Goal: Task Accomplishment & Management: Complete application form

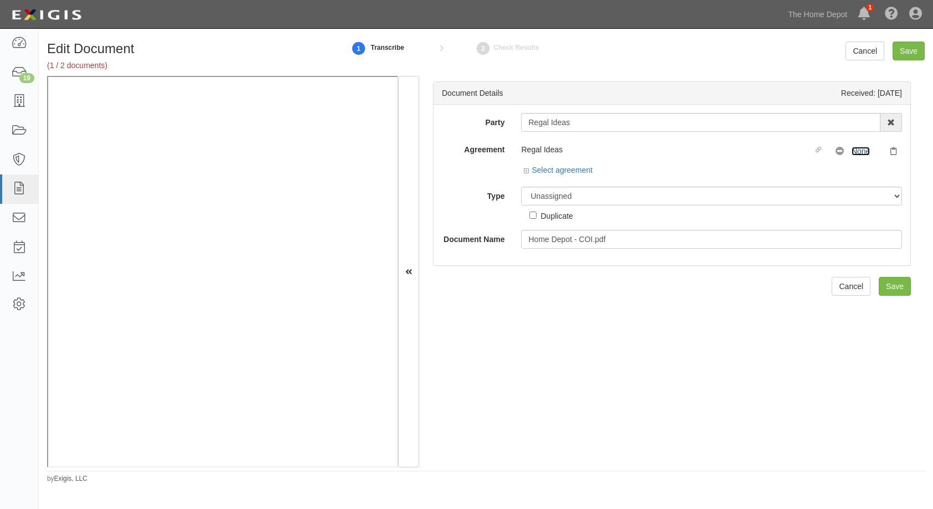
click at [853, 151] on link "None" at bounding box center [861, 151] width 18 height 9
click at [524, 170] on icon at bounding box center [528, 171] width 8 height 6
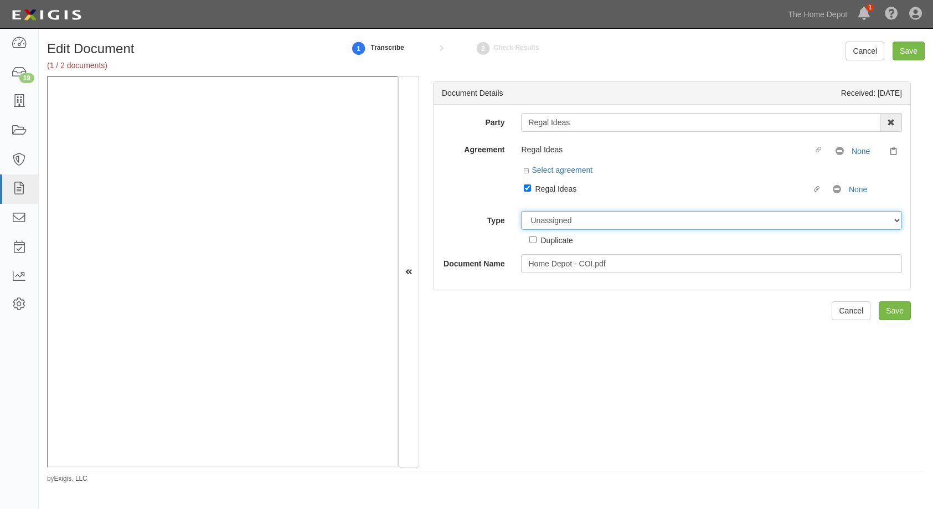
click at [580, 217] on select "Unassigned Binder Cancellation Notice Certificate Contract Endorsement Insuranc…" at bounding box center [711, 220] width 381 height 19
select select "CertificateDetail"
click at [521, 211] on select "Unassigned Binder Cancellation Notice Certificate Contract Endorsement Insuranc…" at bounding box center [711, 220] width 381 height 19
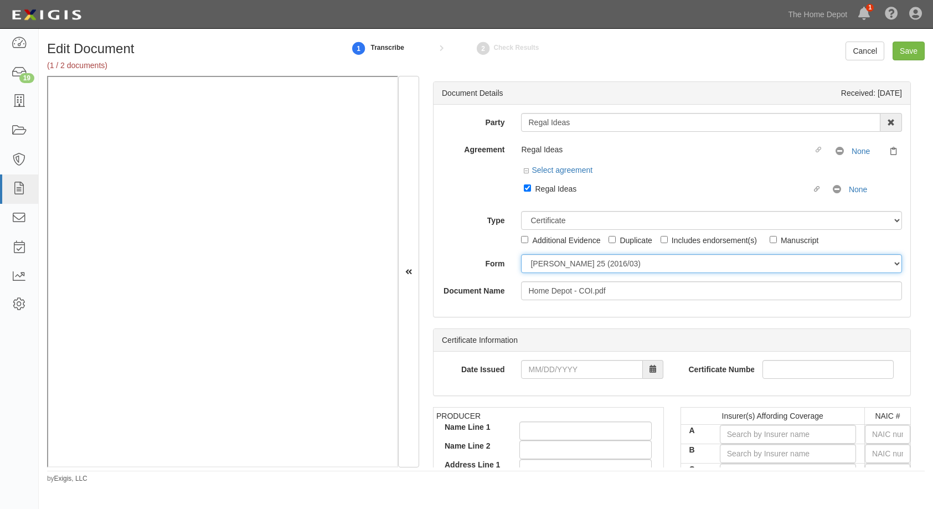
click at [562, 261] on select "ACORD 25 (2016/03) ACORD 101 ACORD 855 NY (2014/05) General" at bounding box center [711, 263] width 381 height 19
select select "GeneralFormDetail"
click at [521, 254] on select "ACORD 25 (2016/03) ACORD 101 ACORD 855 NY (2014/05) General" at bounding box center [711, 263] width 381 height 19
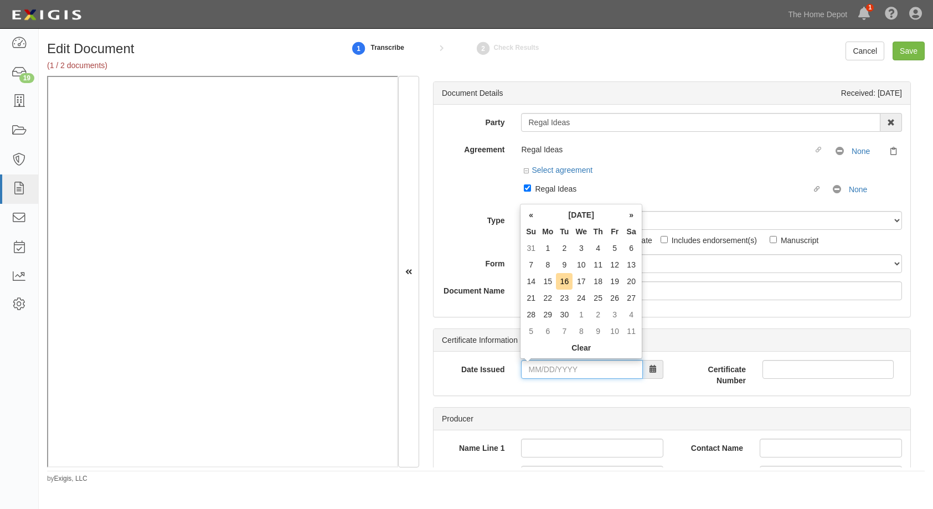
click at [524, 368] on input "Date Issued" at bounding box center [582, 369] width 122 height 19
click at [563, 264] on td "9" at bounding box center [564, 264] width 17 height 17
type input "09/09/2025"
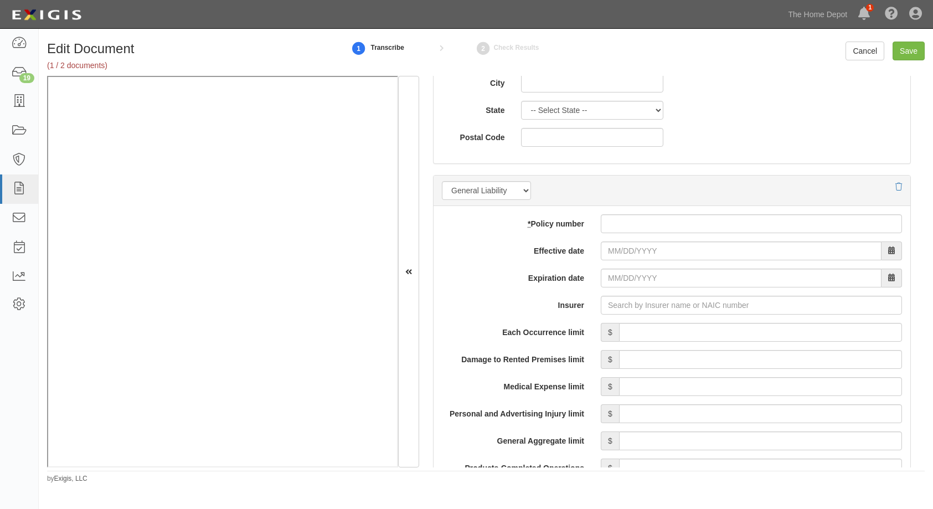
scroll to position [720, 0]
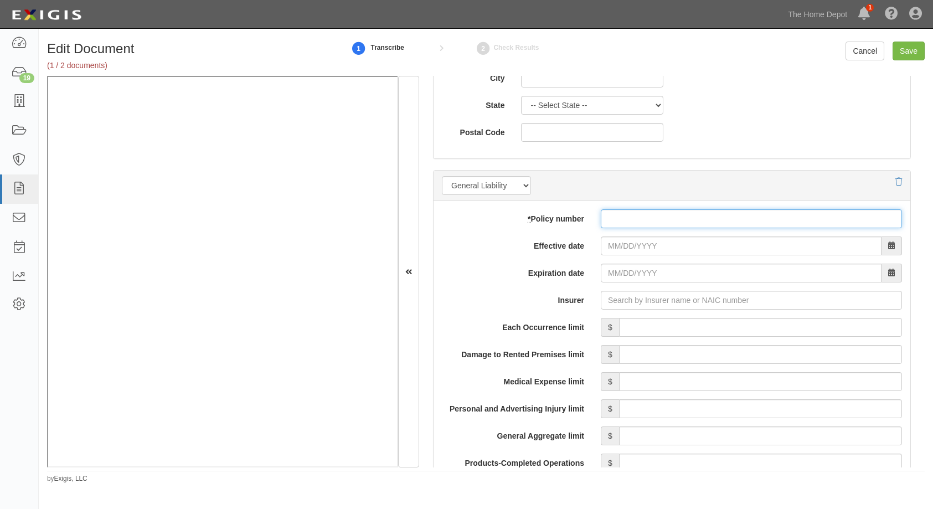
click at [625, 219] on input "* Policy number" at bounding box center [751, 218] width 301 height 19
click at [502, 292] on label "Insurer" at bounding box center [513, 298] width 159 height 15
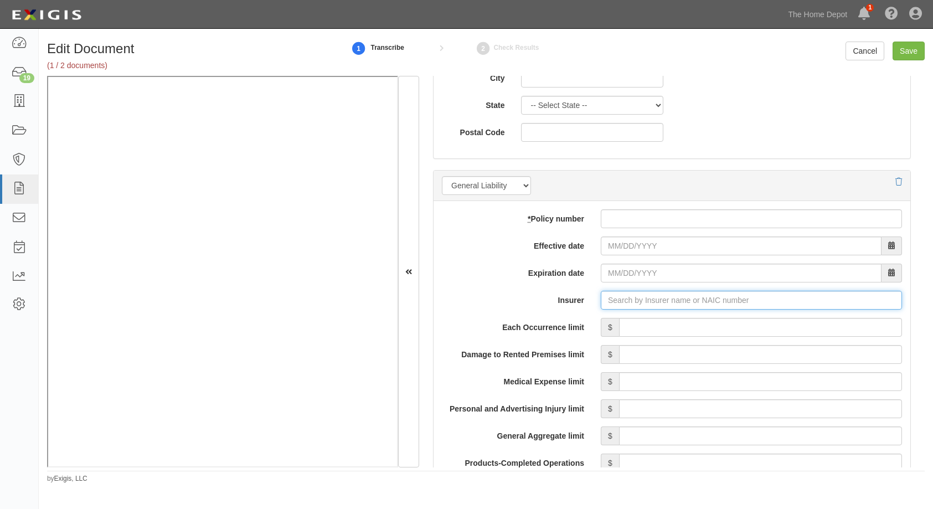
click at [601, 292] on input "Insurer" at bounding box center [751, 300] width 301 height 19
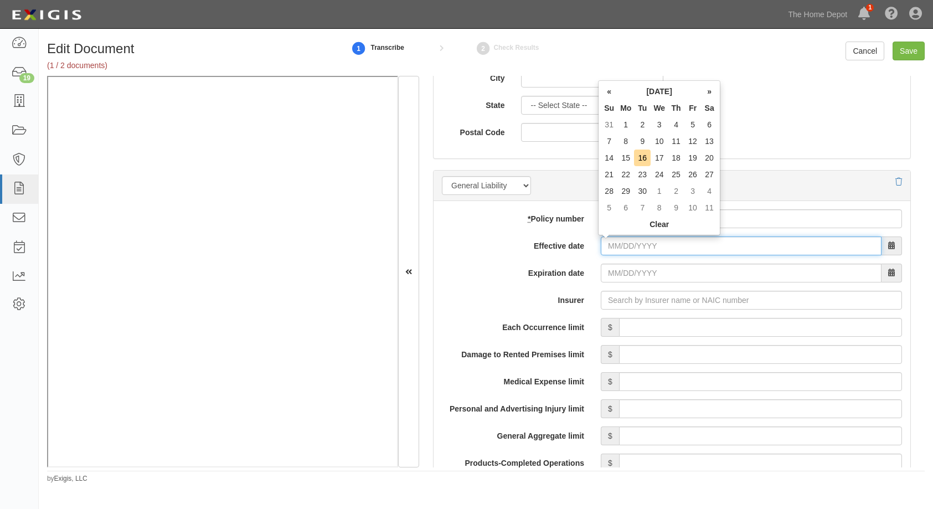
click at [609, 245] on input "Effective date" at bounding box center [741, 246] width 281 height 19
type input "01/22/0025"
type input "01/22/0026"
click at [553, 280] on div "Expiration date 01/22/0026" at bounding box center [672, 273] width 477 height 19
drag, startPoint x: 670, startPoint y: 253, endPoint x: 560, endPoint y: 250, distance: 110.3
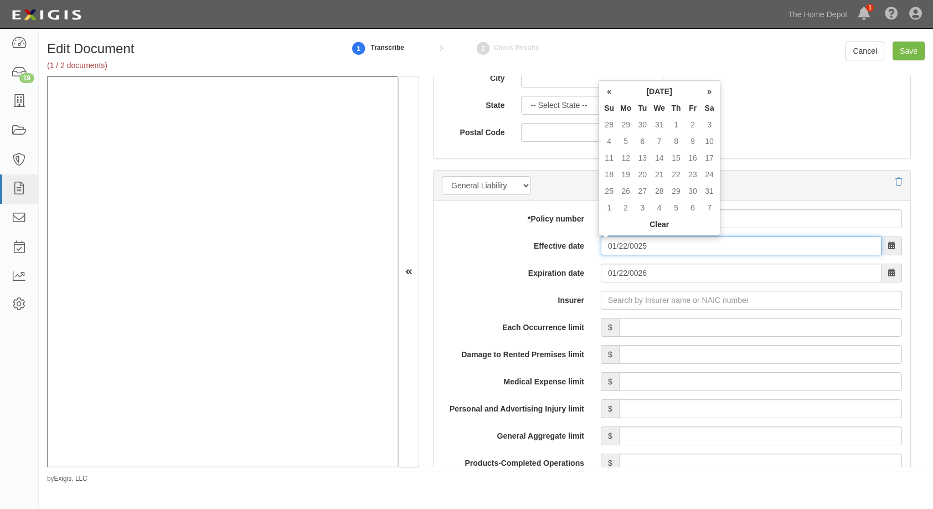
click at [560, 250] on div "Effective date 01/22/0025" at bounding box center [672, 246] width 477 height 19
type input "06/12/2025"
type input "06/12/2026"
click at [657, 276] on input "06/12/2026" at bounding box center [741, 273] width 281 height 19
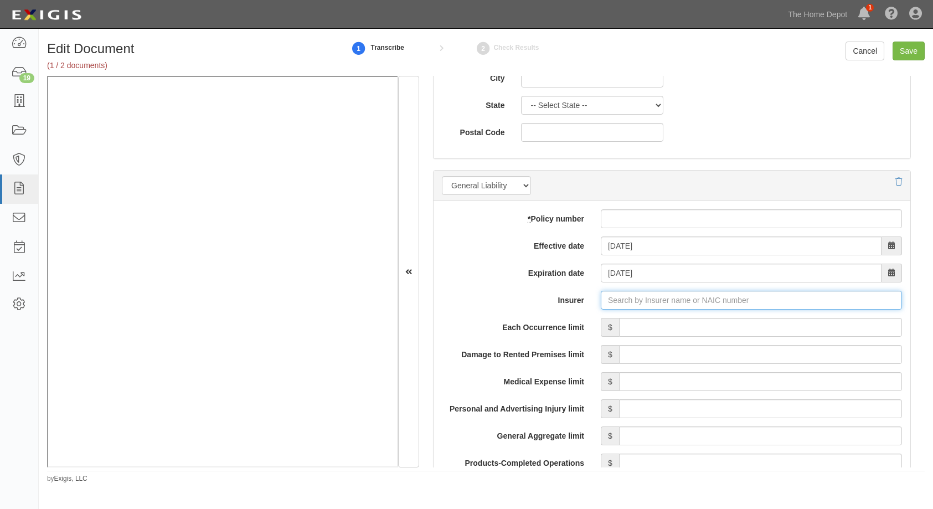
click at [627, 306] on input "Insurer" at bounding box center [751, 300] width 301 height 19
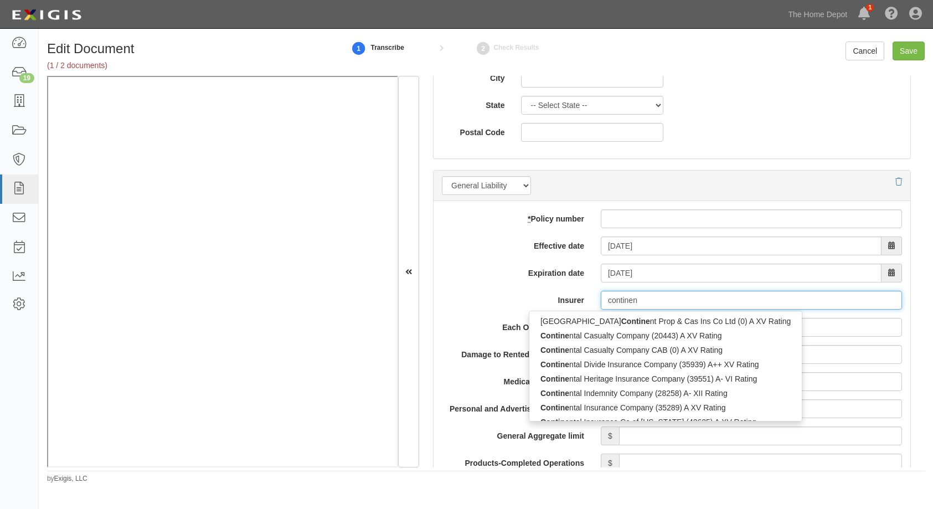
type input "continent"
type input "continental Casualty Company (20443) A XV Rating"
type input "continental"
type input "continental casualty Company (20443) A XV Rating"
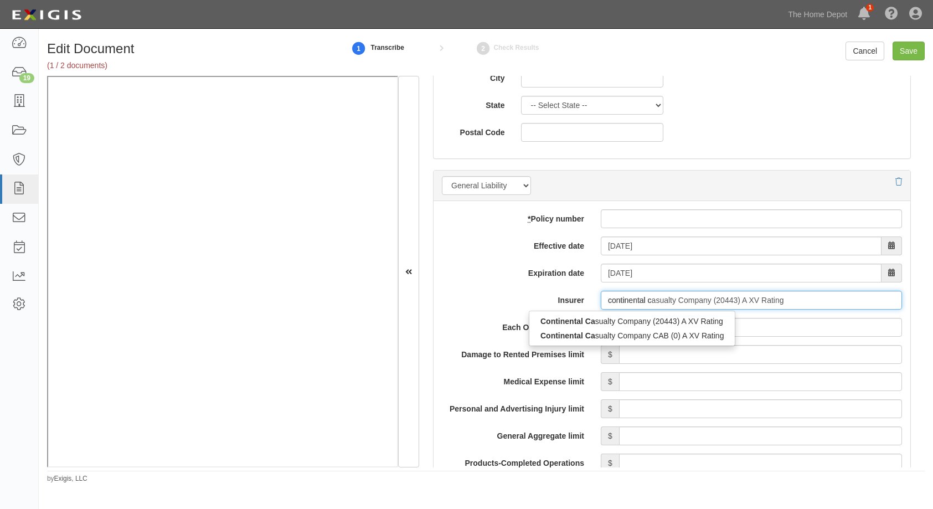
type input "continental"
type input "continental Casualty Company (20443) A XV Rating"
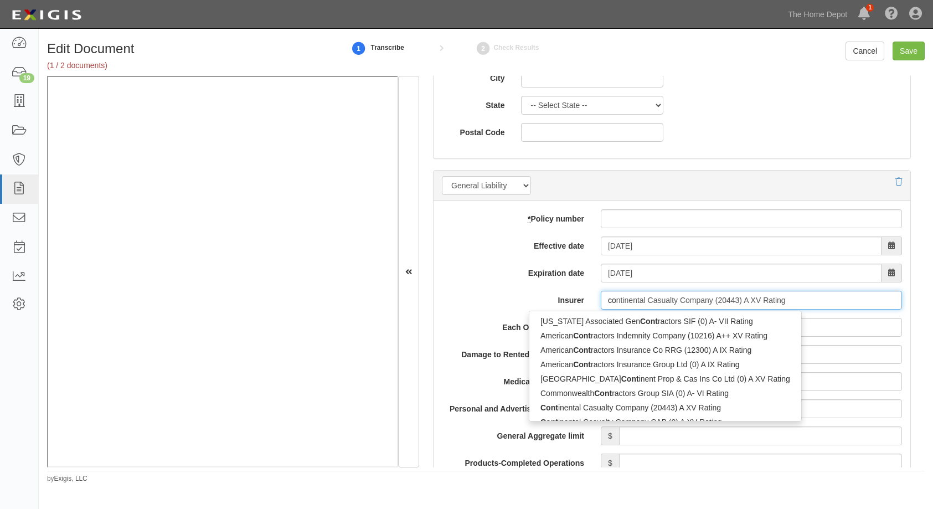
type input "c"
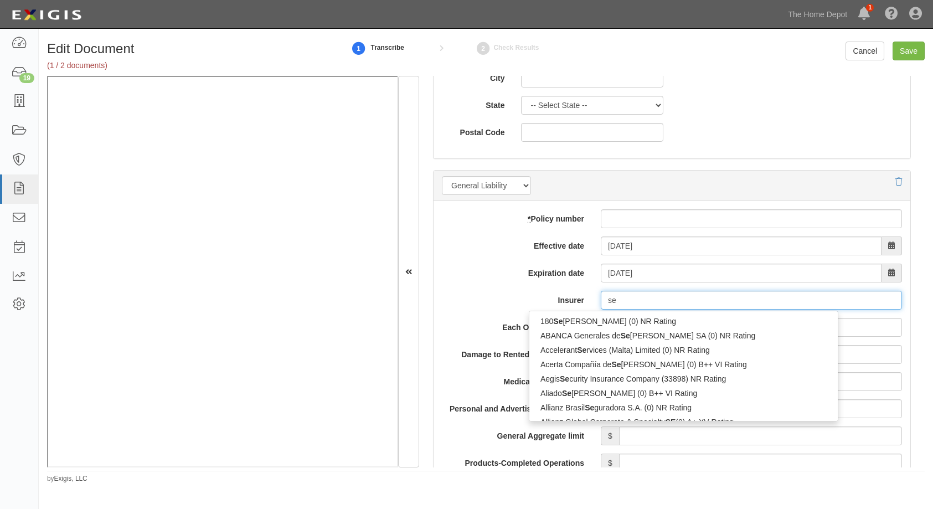
type input "s"
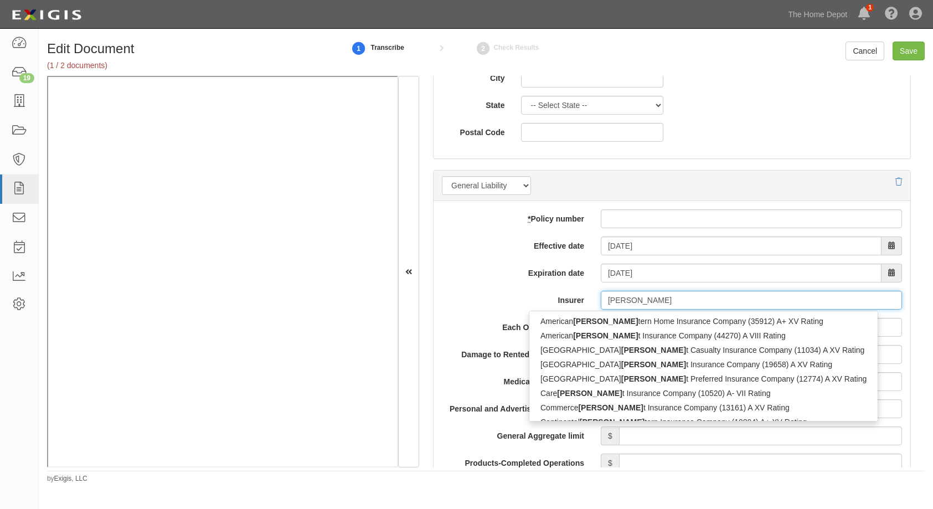
type input "west"
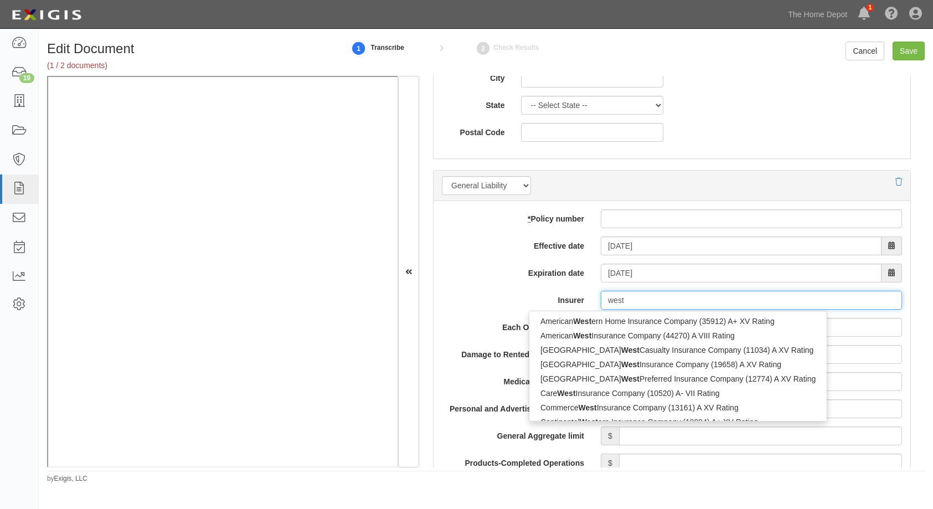
type input "westlake Specialty Insurance Company (17006) A- VIII Rating"
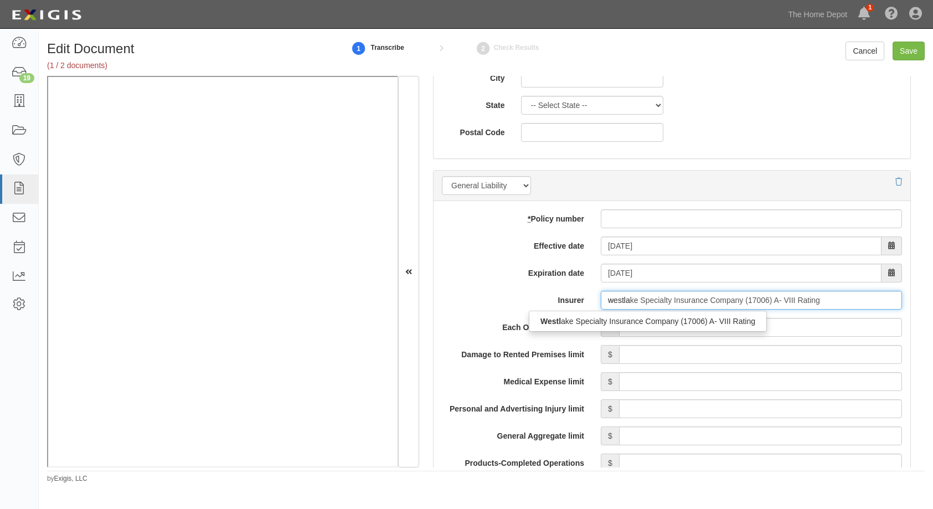
type input "westlan"
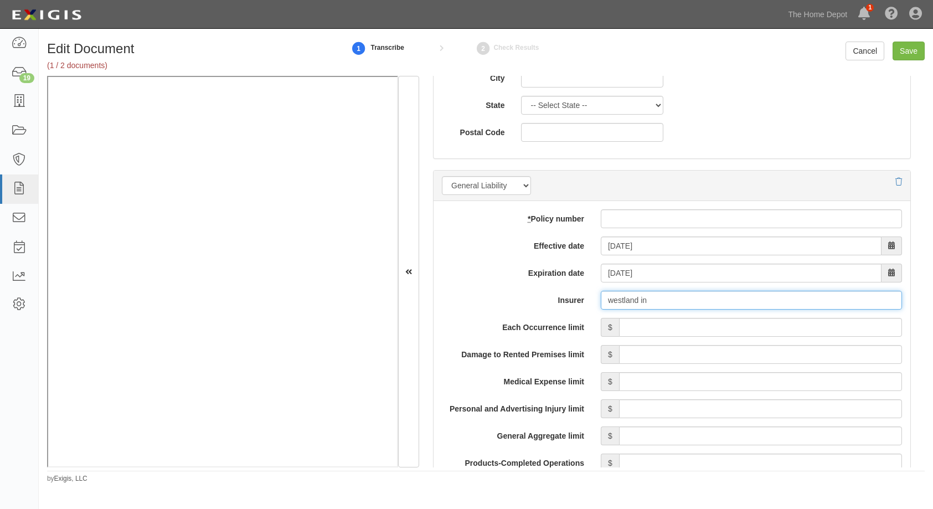
click at [682, 301] on input "westland in" at bounding box center [751, 300] width 301 height 19
drag, startPoint x: 681, startPoint y: 301, endPoint x: 605, endPoint y: 294, distance: 75.6
click at [605, 294] on input "westland in" at bounding box center [751, 300] width 301 height 19
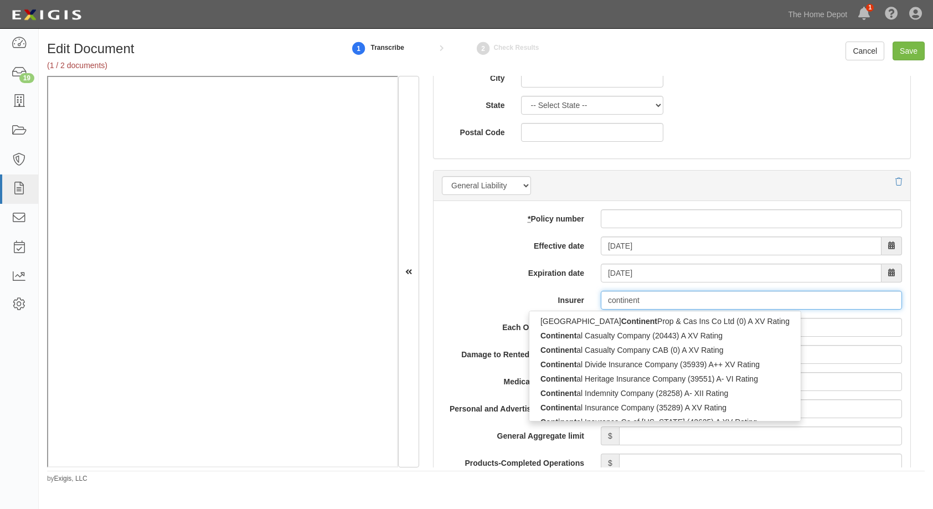
type input "continenta"
type input "continental Casualty Company (20443) A XV Rating"
type input "continental"
click at [616, 327] on div "Continental Casualty Company (20443) A XV Rating" at bounding box center [651, 321] width 243 height 14
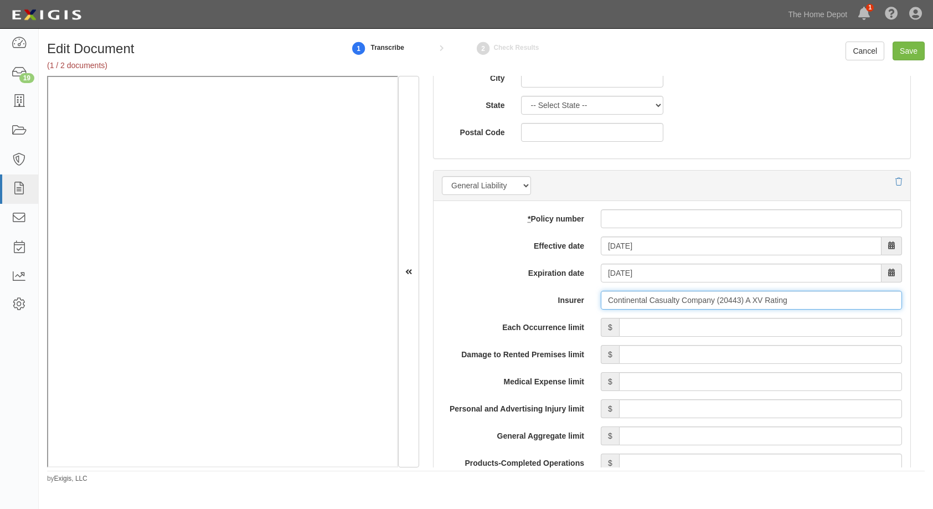
type input "Continental Casualty Company (20443) A XV Rating"
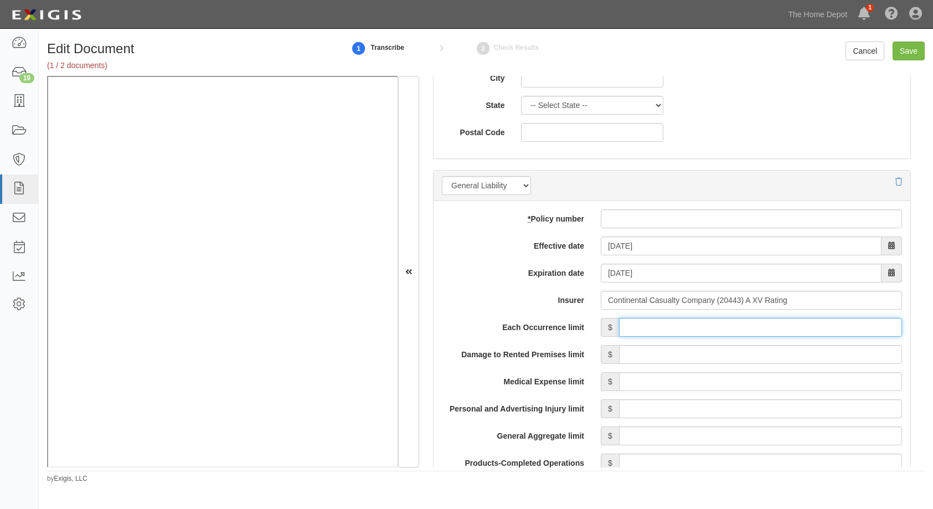
click at [738, 331] on input "Each Occurrence limit" at bounding box center [760, 327] width 283 height 19
type input "5,000,000"
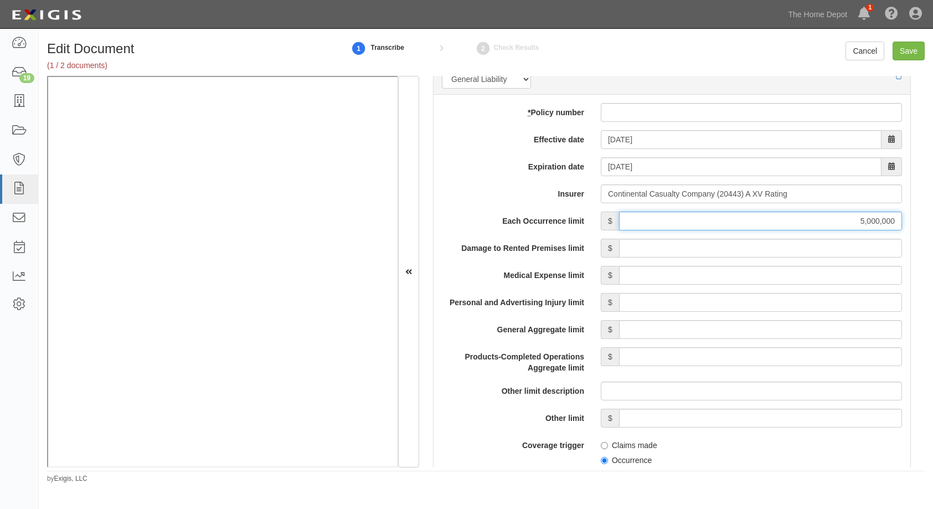
scroll to position [886, 0]
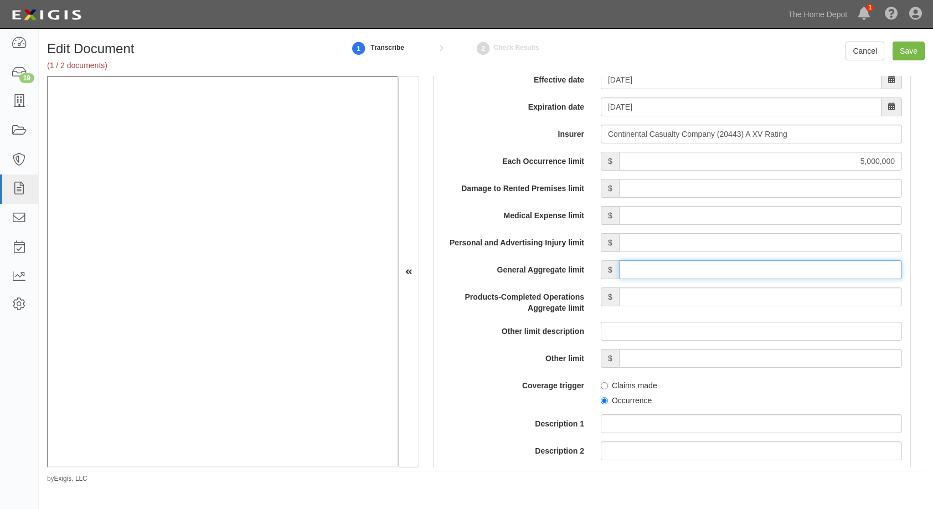
click at [636, 266] on input "General Aggregate limit" at bounding box center [760, 269] width 283 height 19
type input "5,000,000"
click at [741, 290] on input "Products-Completed Operations Aggregate limit" at bounding box center [760, 296] width 283 height 19
click at [499, 397] on div "Coverage trigger Claims made Occurrence" at bounding box center [672, 391] width 477 height 30
click at [808, 280] on div "Each Occurrence limit $ 5,000,000 Damage to Rented Premises limit $ Medical Exp…" at bounding box center [672, 418] width 460 height 533
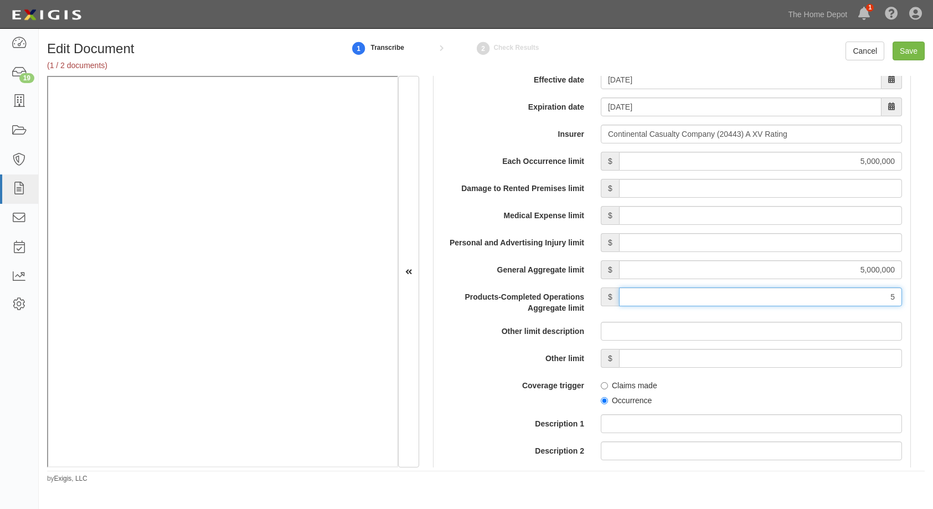
drag, startPoint x: 810, startPoint y: 293, endPoint x: 895, endPoint y: 294, distance: 84.2
click at [874, 294] on input "5" at bounding box center [760, 296] width 283 height 19
drag, startPoint x: 848, startPoint y: 293, endPoint x: 939, endPoint y: 282, distance: 91.5
click at [933, 282] on html "Toggle navigation Dashboard 19 Inbox Parties Agreements Coverages Documents Mes…" at bounding box center [466, 245] width 933 height 491
type input "5,000,000"
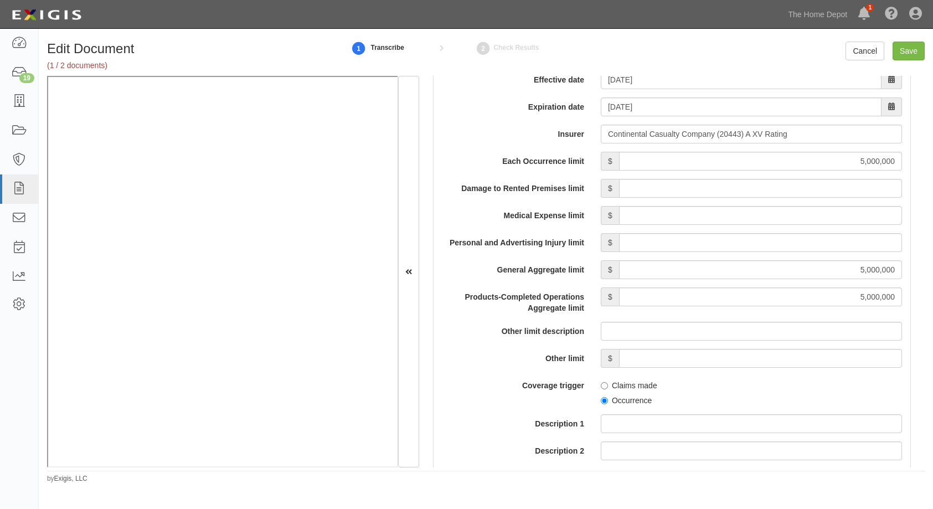
click at [464, 419] on label "Description 1" at bounding box center [513, 421] width 159 height 15
click at [601, 419] on input "Description 1" at bounding box center [751, 423] width 301 height 19
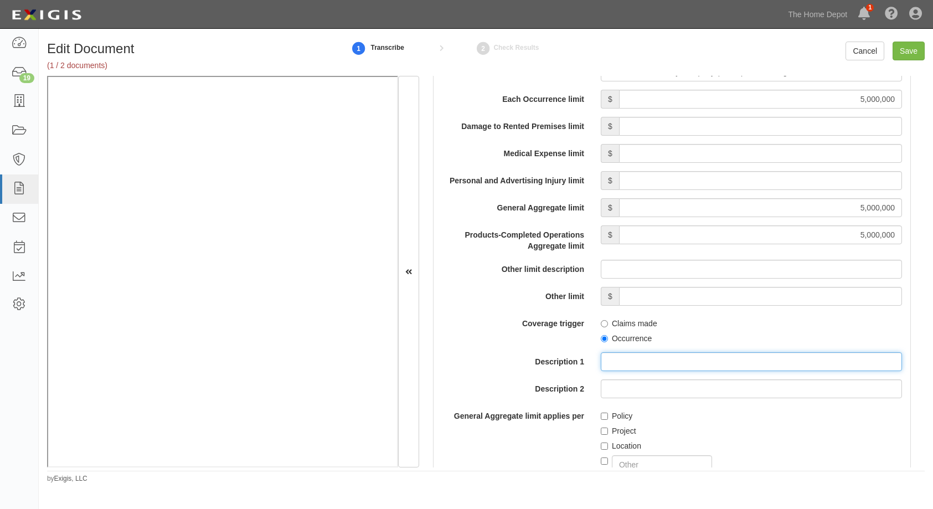
scroll to position [997, 0]
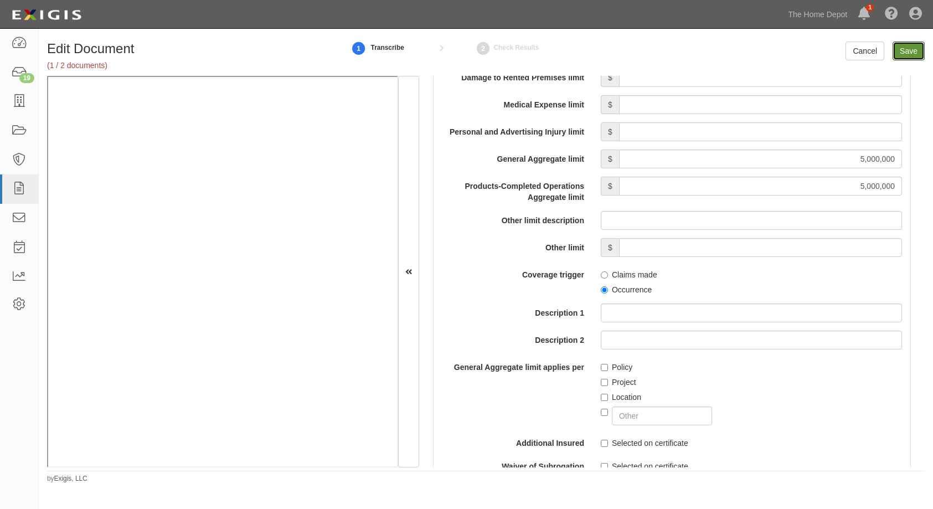
click at [907, 56] on input "Save" at bounding box center [909, 51] width 32 height 19
type input "5000000"
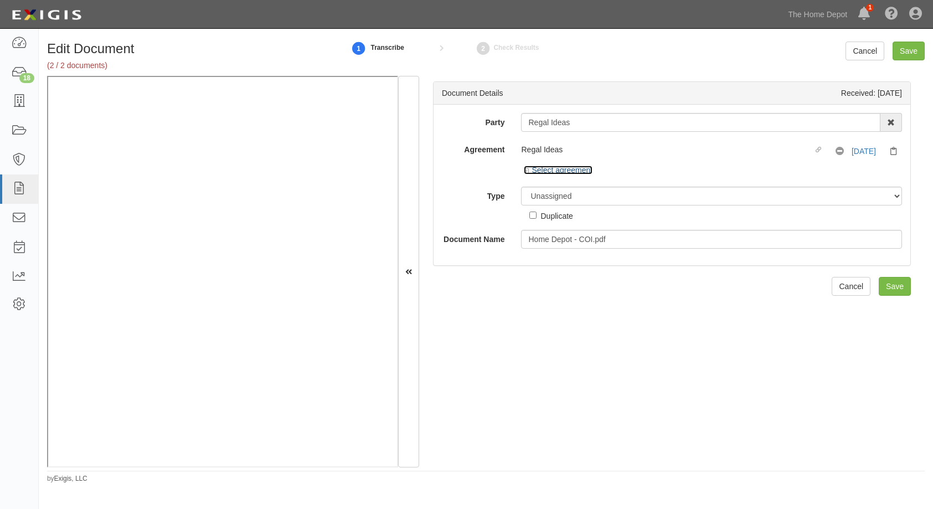
click at [524, 172] on icon at bounding box center [528, 171] width 8 height 6
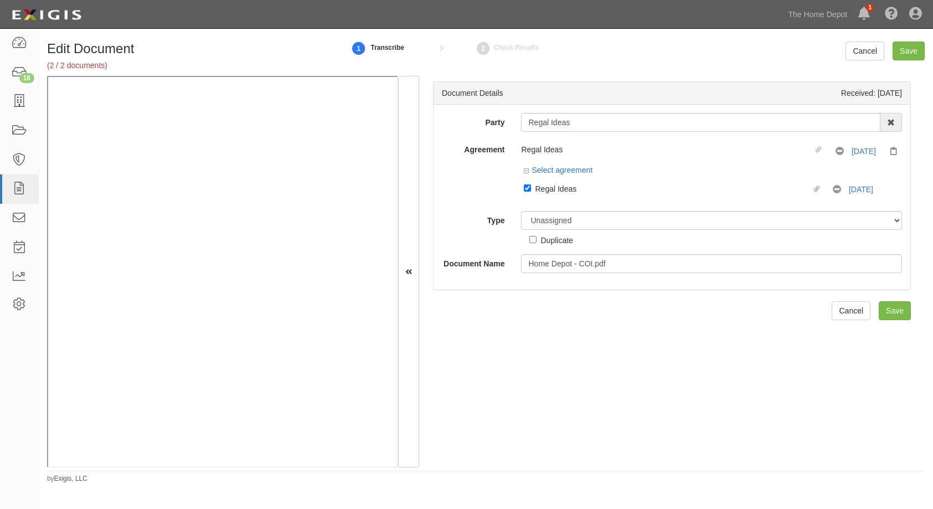
drag, startPoint x: 525, startPoint y: 192, endPoint x: 530, endPoint y: 196, distance: 6.3
click at [525, 192] on label "Linked agreement Regal Ideas Linked agreement" at bounding box center [678, 189] width 309 height 15
click at [525, 192] on input "Linked agreement Regal Ideas Linked agreement" at bounding box center [527, 187] width 7 height 7
checkbox input "false"
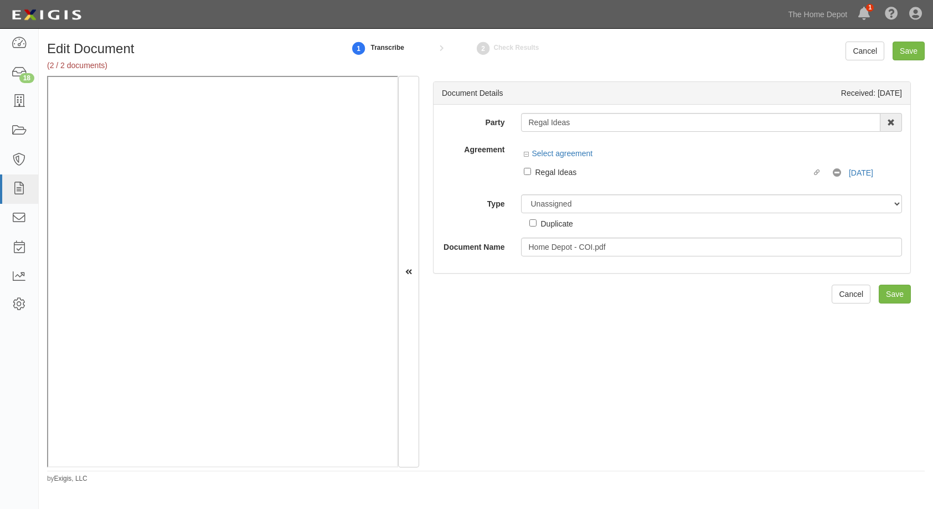
click at [553, 217] on div "Duplicate" at bounding box center [557, 223] width 32 height 12
click at [537, 219] on input "Duplicate" at bounding box center [533, 222] width 7 height 7
checkbox input "true"
click at [542, 207] on select "Unassigned Binder Cancellation Notice Certificate Contract Endorsement Insuranc…" at bounding box center [711, 203] width 381 height 19
select select "OtherDetail"
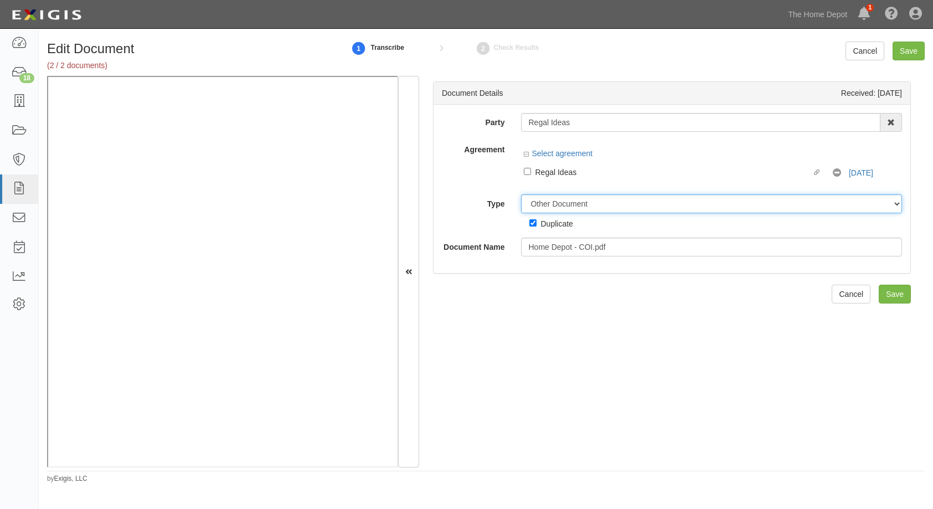
click at [521, 194] on select "Unassigned Binder Cancellation Notice Certificate Contract Endorsement Insuranc…" at bounding box center [711, 203] width 381 height 19
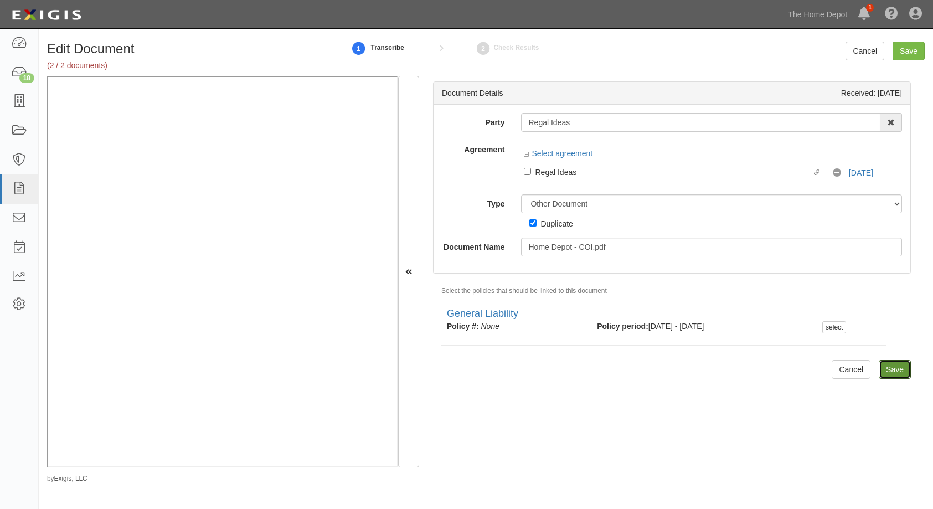
click at [879, 374] on input "Save" at bounding box center [895, 369] width 32 height 19
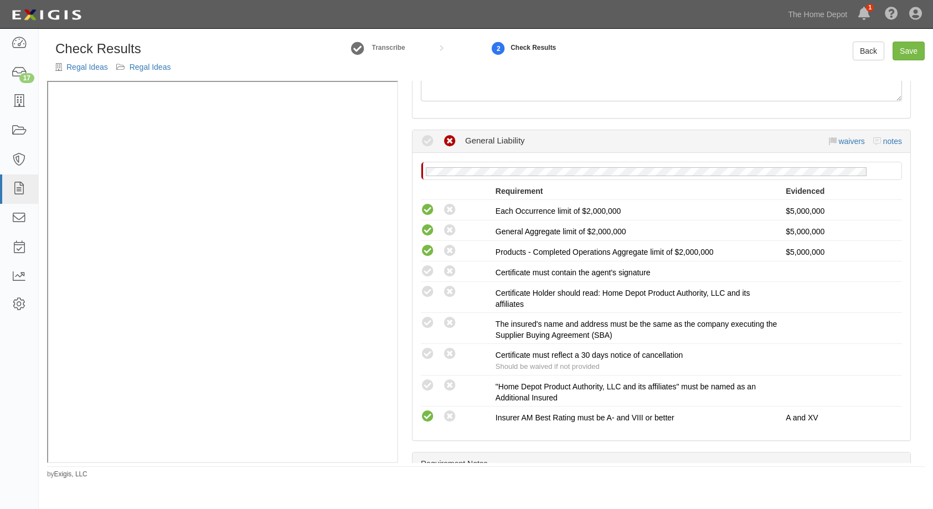
scroll to position [166, 0]
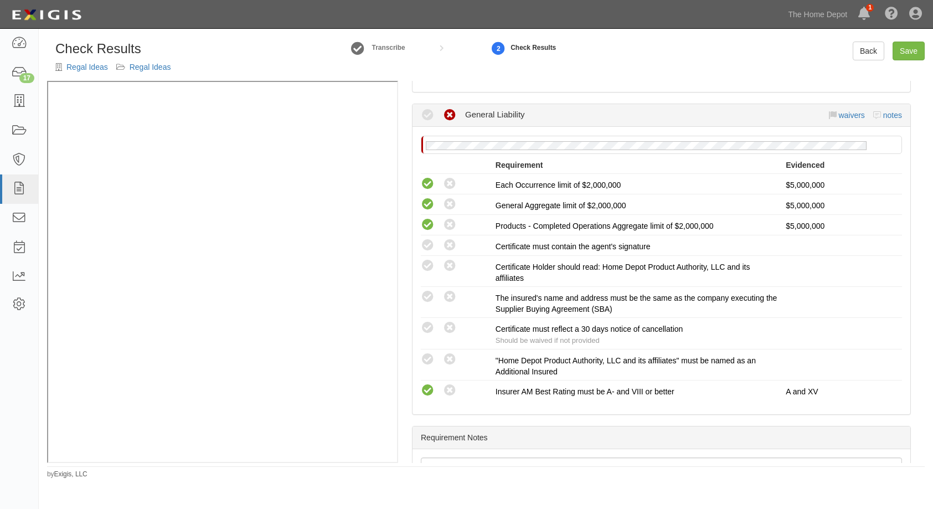
click at [428, 246] on icon at bounding box center [428, 246] width 14 height 14
radio input "true"
click at [426, 268] on icon at bounding box center [428, 266] width 14 height 14
radio input "true"
click at [423, 297] on icon at bounding box center [428, 297] width 14 height 14
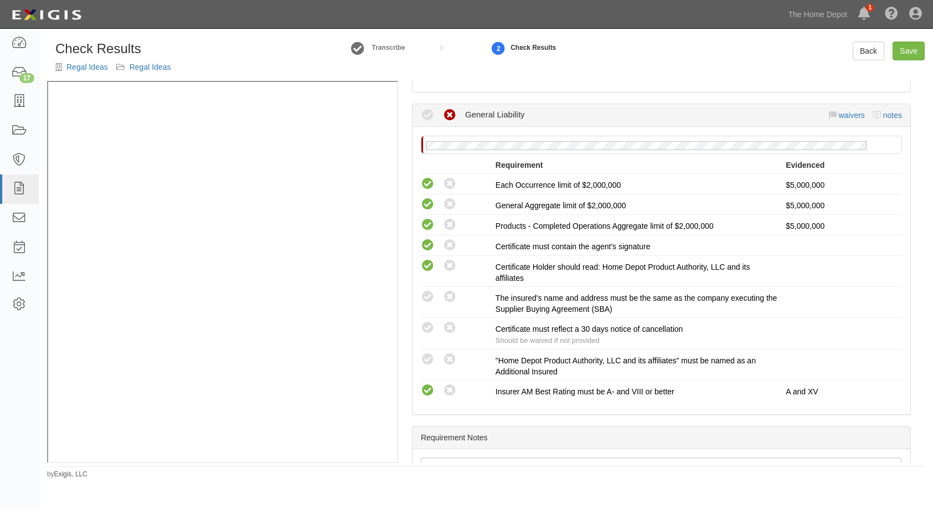
radio input "true"
click at [424, 337] on div "Compliant Waived: Non-Compliant Certificate must reflect a 30 days notice of ca…" at bounding box center [662, 333] width 498 height 25
click at [426, 326] on icon at bounding box center [428, 328] width 14 height 14
radio input "true"
click at [429, 361] on icon at bounding box center [428, 360] width 14 height 14
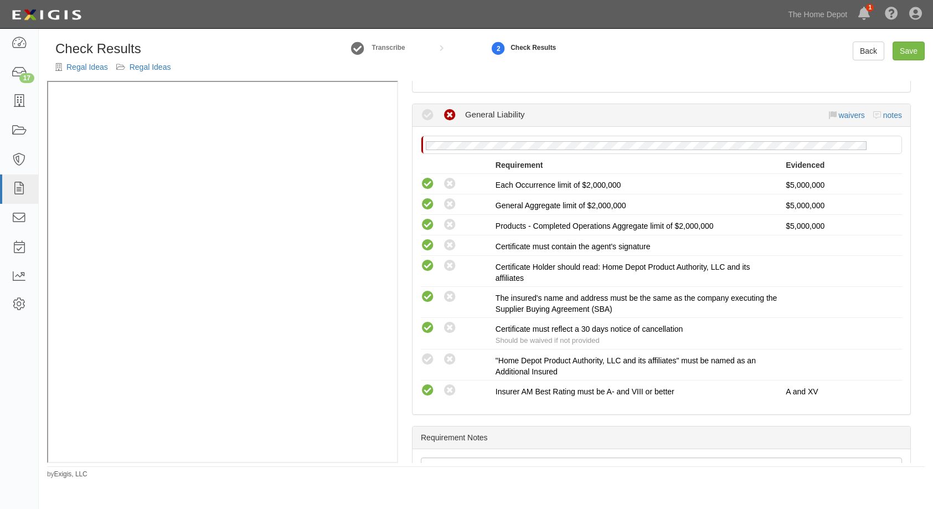
radio input "true"
click at [918, 54] on link "Save" at bounding box center [909, 51] width 32 height 19
radio input "true"
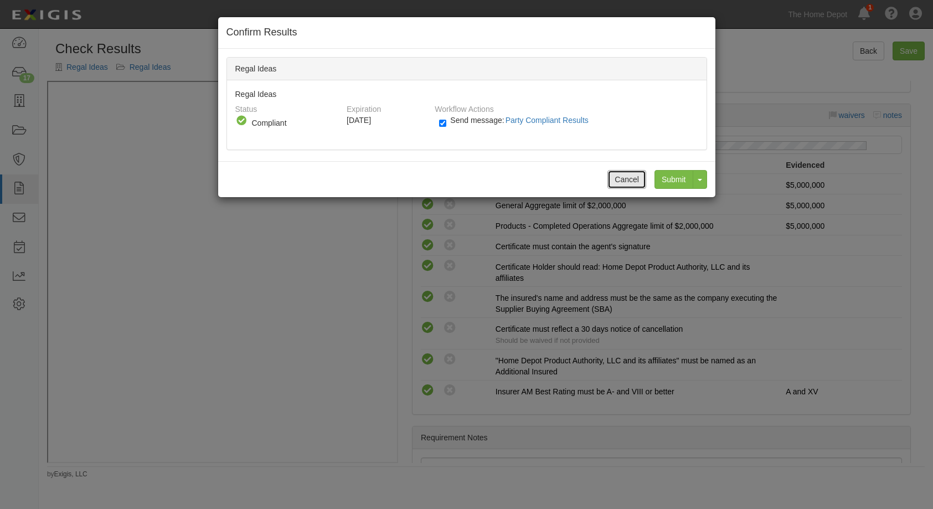
click at [612, 181] on button "Cancel" at bounding box center [627, 179] width 39 height 19
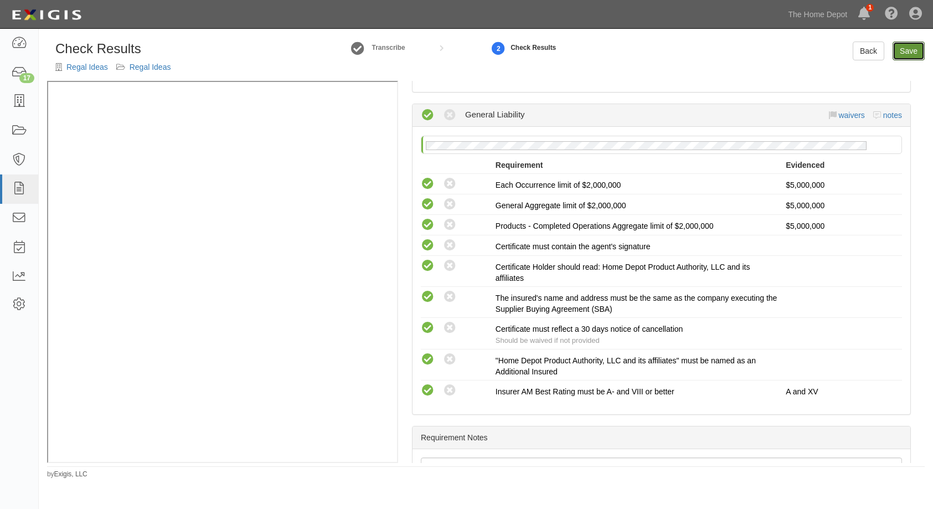
click at [902, 46] on link "Save" at bounding box center [909, 51] width 32 height 19
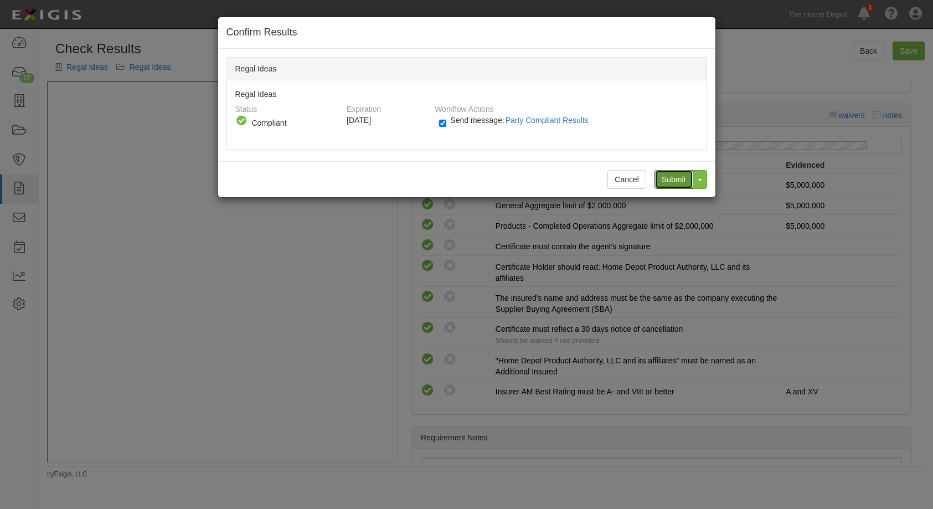
click at [667, 176] on input "Submit" at bounding box center [674, 179] width 39 height 19
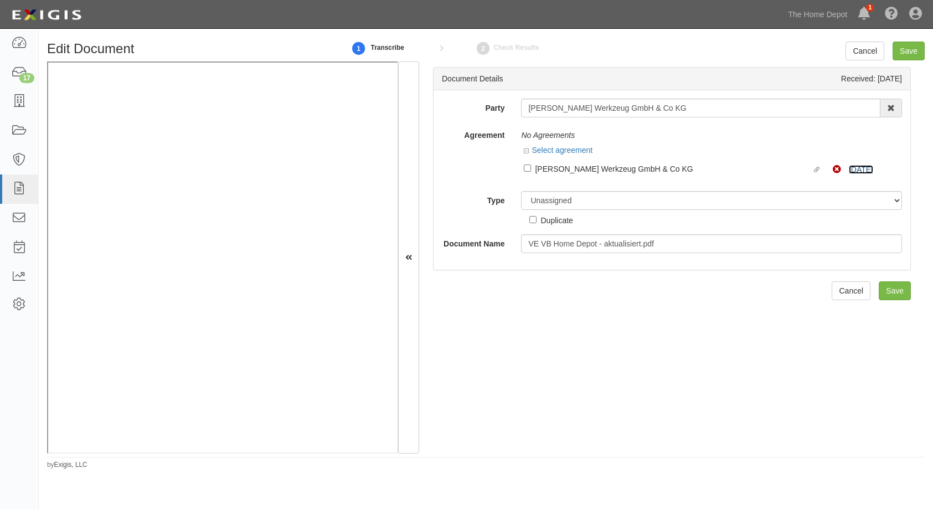
click at [849, 168] on link "8/22/25" at bounding box center [861, 169] width 24 height 9
click at [525, 168] on input "Linked agreement Adler Werkzeug GmbH & Co KG Linked agreement" at bounding box center [527, 168] width 7 height 7
checkbox input "true"
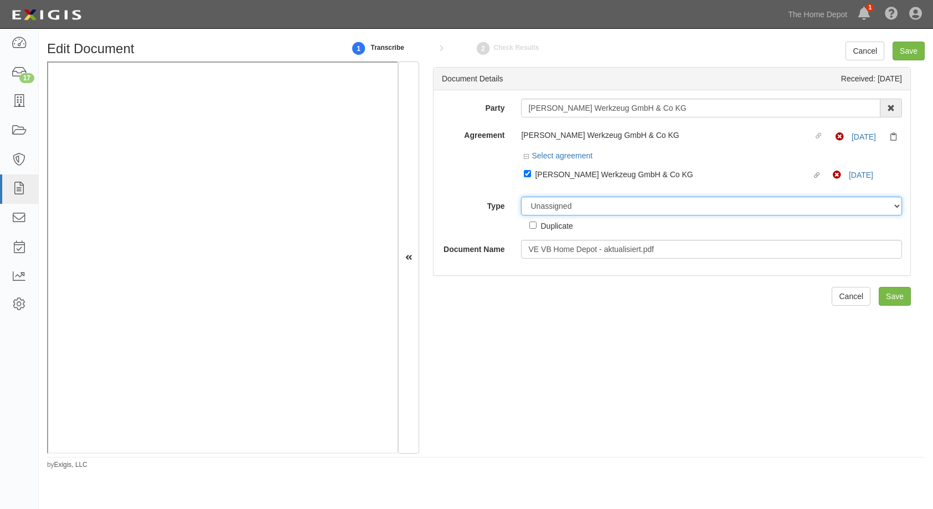
click at [538, 211] on select "Unassigned Binder Cancellation Notice Certificate Contract Endorsement Insuranc…" at bounding box center [711, 206] width 381 height 19
select select "CertificateDetail"
click at [521, 197] on select "Unassigned Binder Cancellation Notice Certificate Contract Endorsement Insuranc…" at bounding box center [711, 206] width 381 height 19
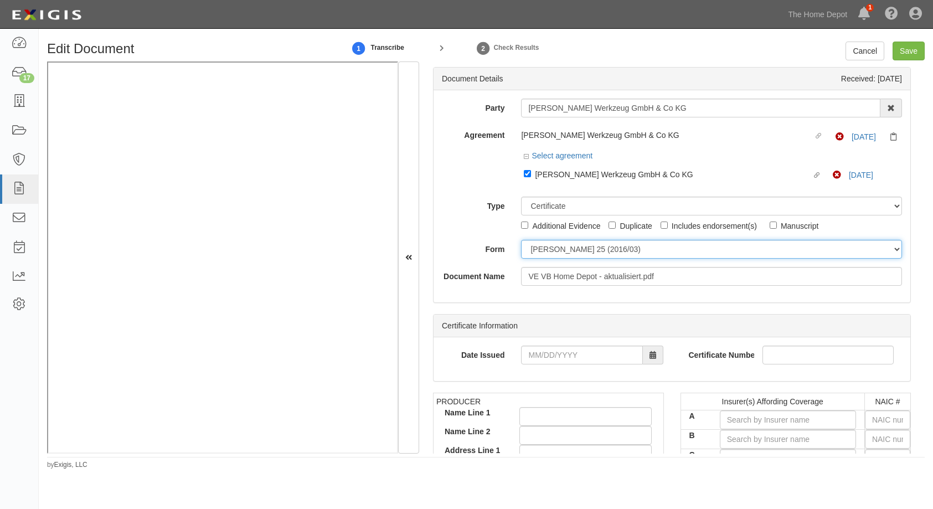
click at [575, 253] on select "ACORD 25 (2016/03) ACORD 101 ACORD 855 NY (2014/05) General" at bounding box center [711, 249] width 381 height 19
select select "GeneralFormDetail"
click at [521, 240] on select "ACORD 25 (2016/03) ACORD 101 ACORD 855 NY (2014/05) General" at bounding box center [711, 249] width 381 height 19
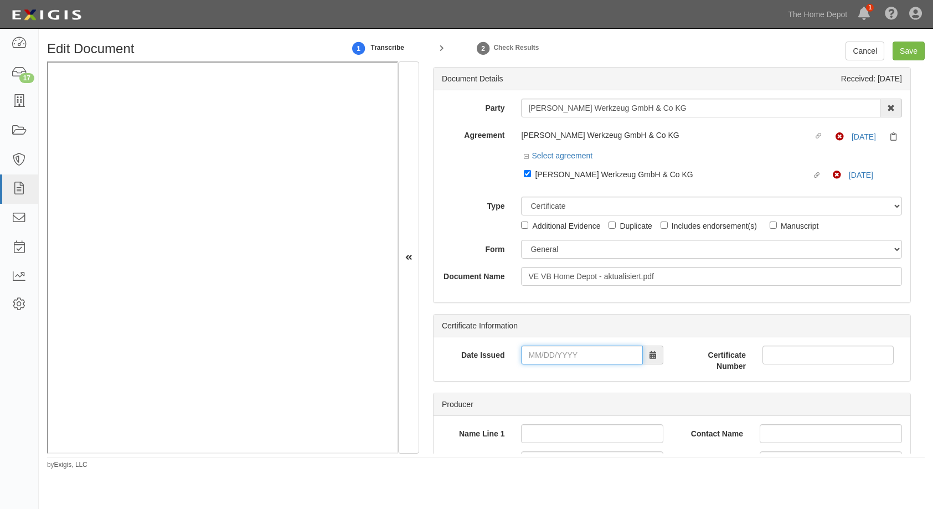
click at [528, 352] on input "Date Issued" at bounding box center [582, 355] width 122 height 19
click at [453, 217] on div "Type Unassigned Binder Cancellation Notice Certificate Contract Endorsement Ins…" at bounding box center [672, 214] width 477 height 35
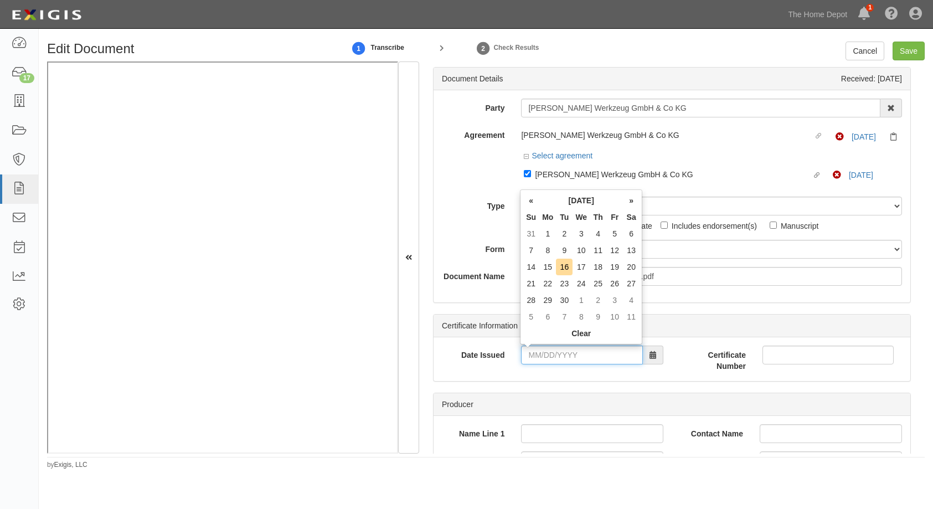
click at [530, 349] on input "Date Issued" at bounding box center [582, 355] width 122 height 19
type input "05/04/2024"
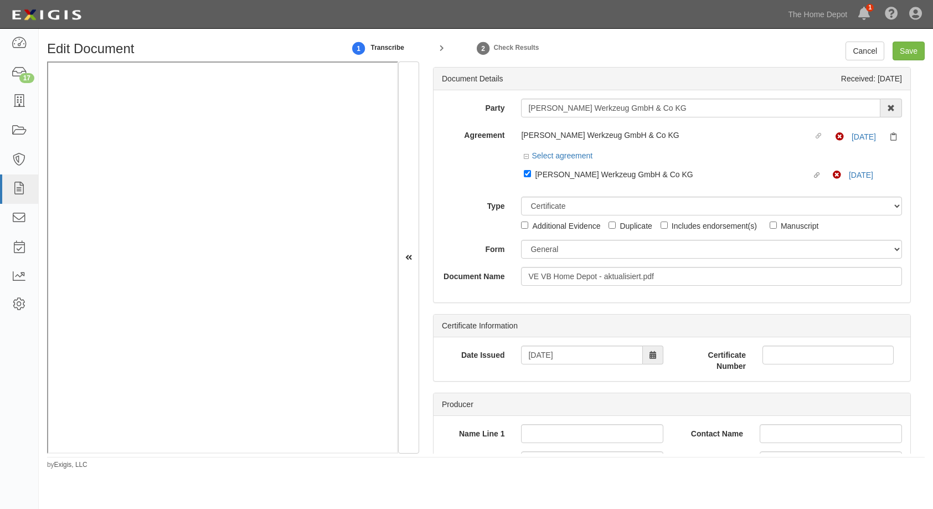
click at [508, 379] on div "Date Issued 05/04/2024 Certificate Number" at bounding box center [672, 359] width 477 height 44
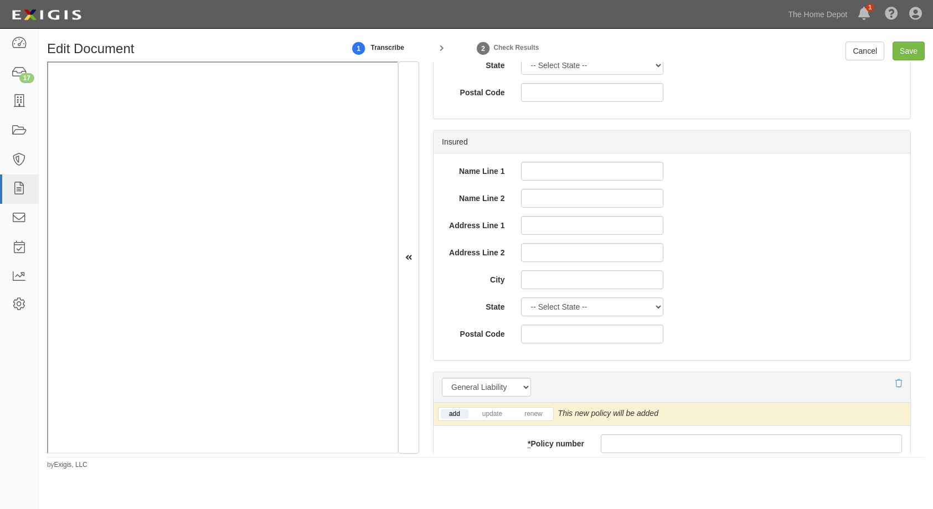
scroll to position [554, 0]
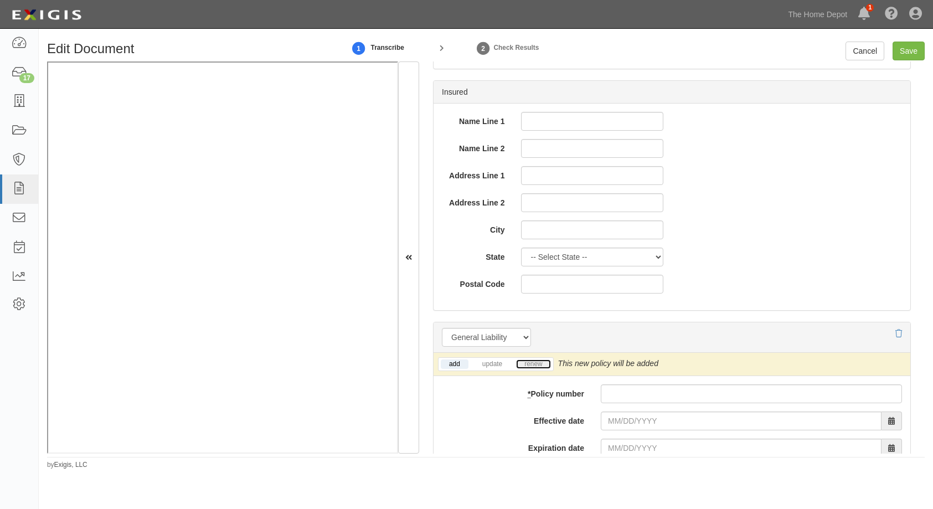
click at [533, 366] on link "renew" at bounding box center [533, 363] width 34 height 9
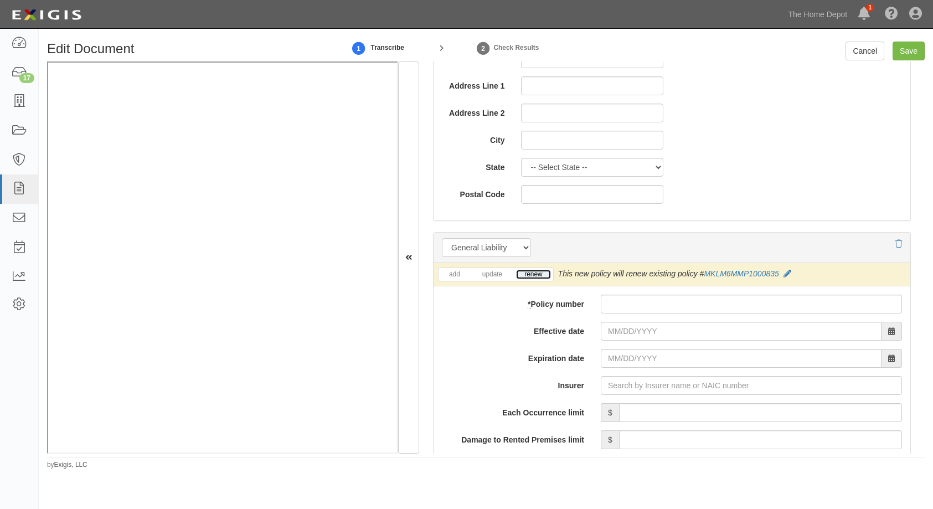
scroll to position [665, 0]
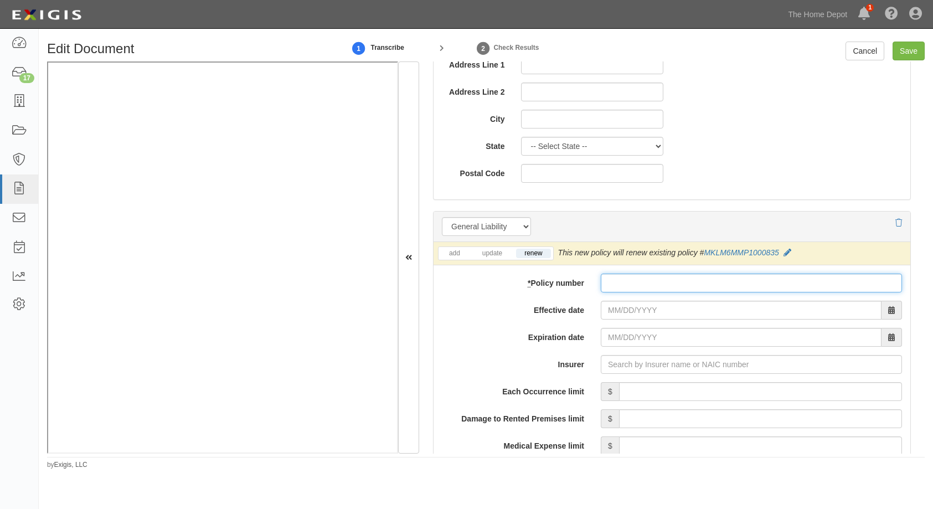
click at [612, 283] on input "* Policy number" at bounding box center [751, 283] width 301 height 19
paste input "V-085-244-898-7"
type input "V-085-244-898-7"
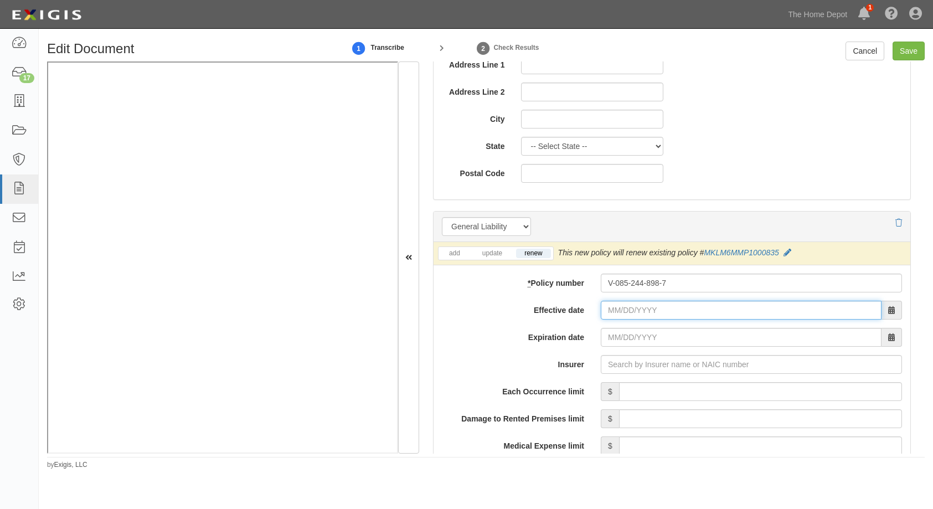
click at [610, 310] on input "Effective date" at bounding box center [741, 310] width 281 height 19
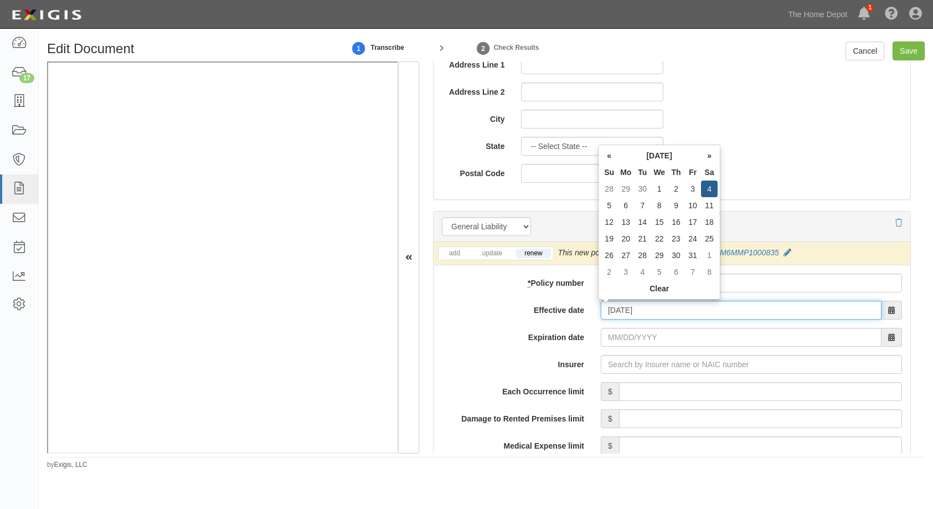
type input "05/04/2024"
click at [606, 337] on input "05/04/2025" at bounding box center [741, 337] width 281 height 19
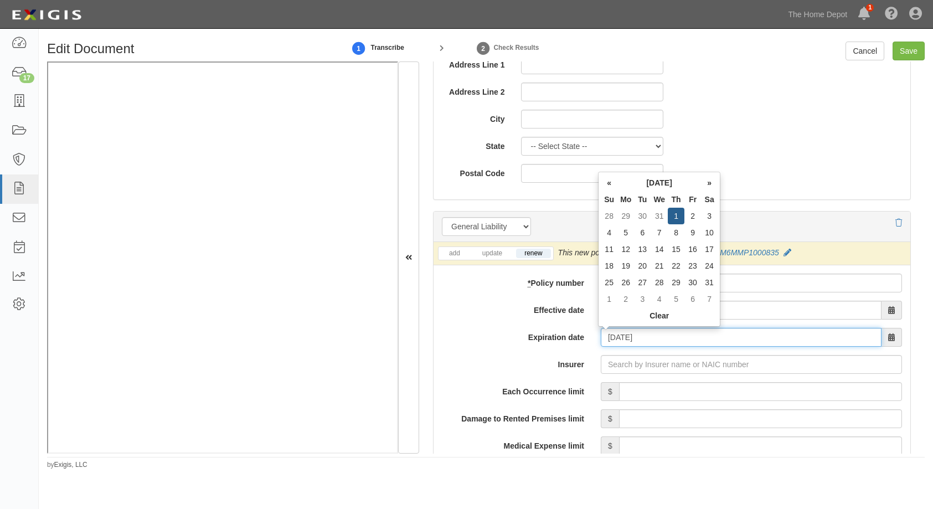
type input "01/01/2026"
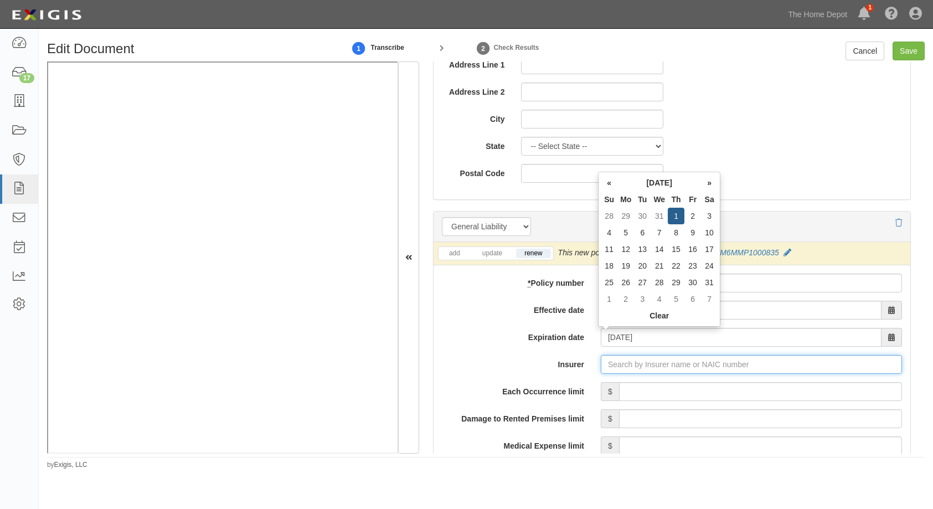
click at [602, 367] on input "Insurer" at bounding box center [751, 364] width 301 height 19
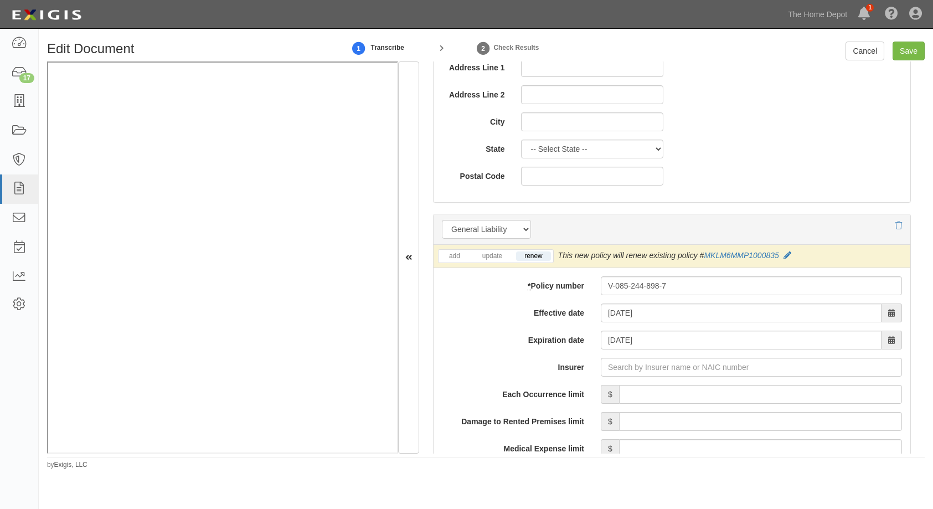
scroll to position [720, 0]
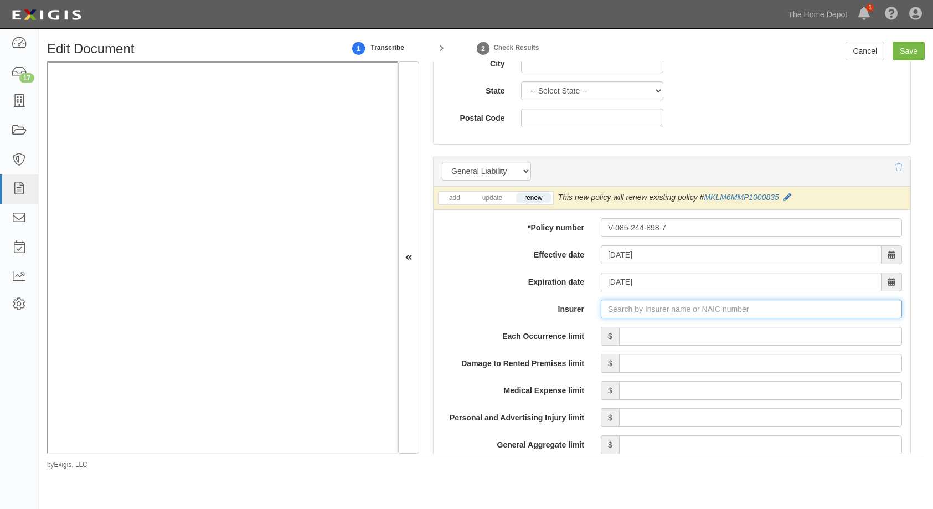
click at [618, 302] on input "Insurer" at bounding box center [751, 309] width 301 height 19
type input "h"
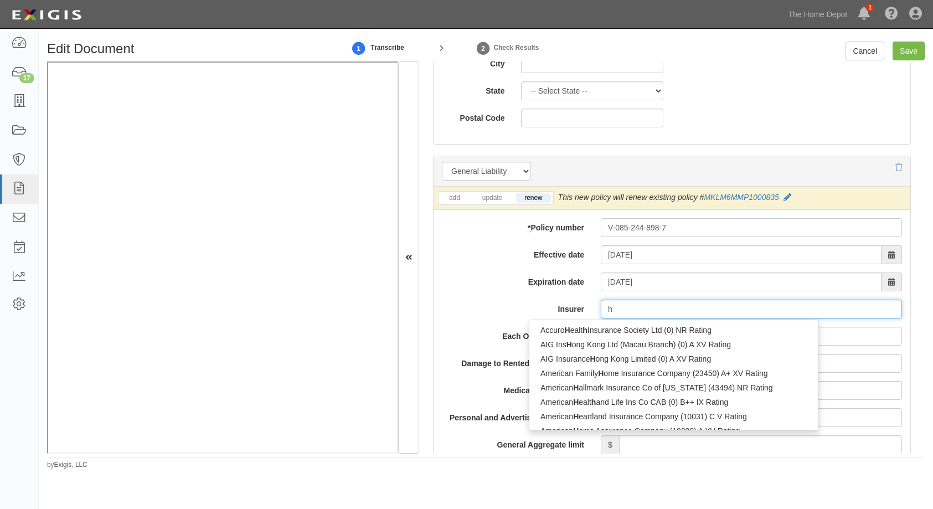
type input "hdFC International Life & Re Co Ltd (0) B++ VI Rating"
type input "hd"
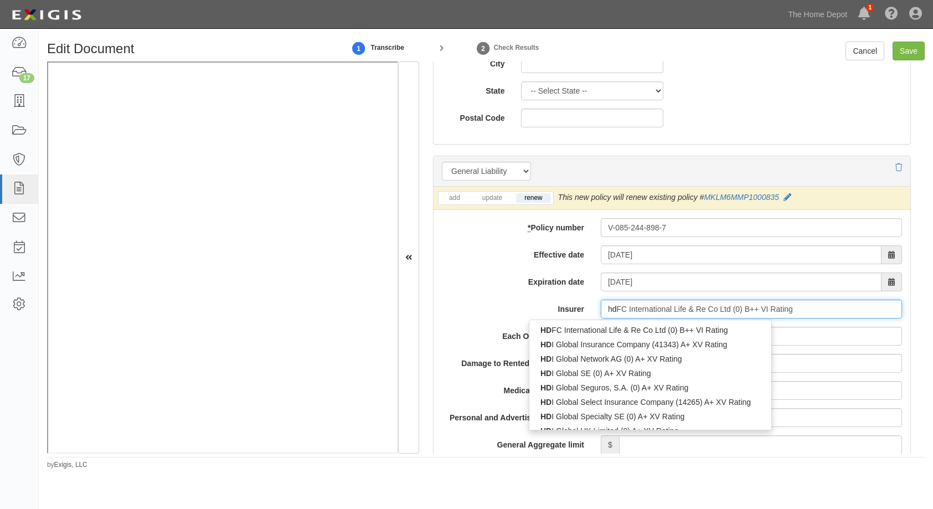
type input "hdi Global Insurance Company (41343) A+ XV Rating"
type input "hdi"
type input "hdi v.a.G. (0) A+ XV Rating"
type input "hdi v"
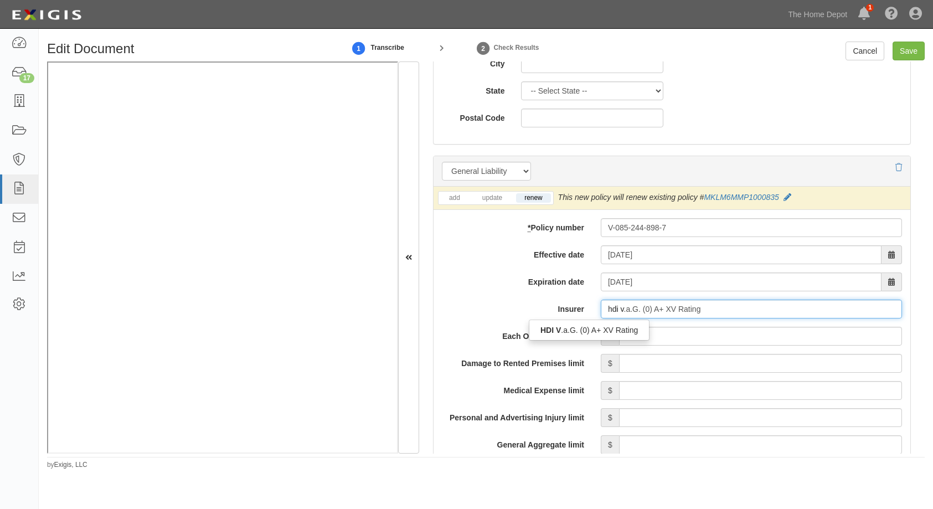
click at [587, 331] on div "HDI V .a.G. (0) A+ XV Rating" at bounding box center [590, 330] width 120 height 14
type input "HDI V.a.G. (0) A+ XV Rating"
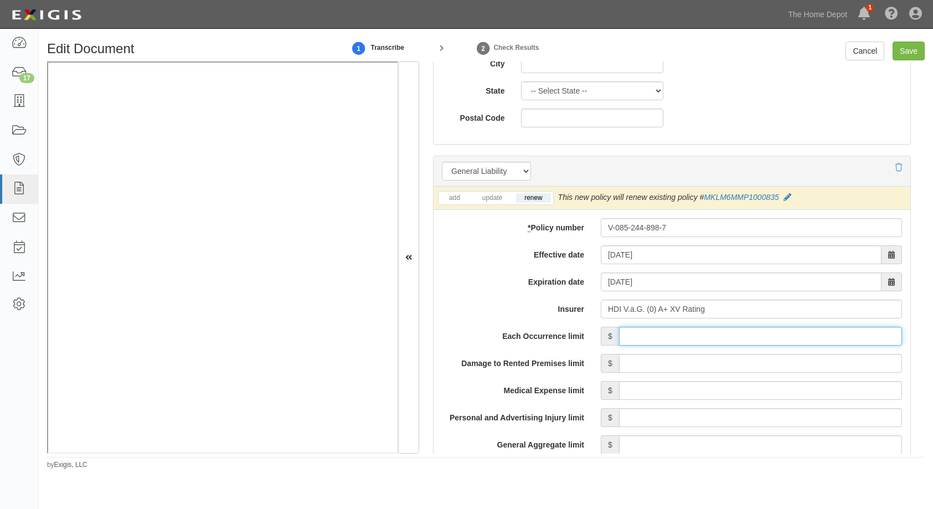
click at [719, 340] on input "Each Occurrence limit" at bounding box center [760, 336] width 283 height 19
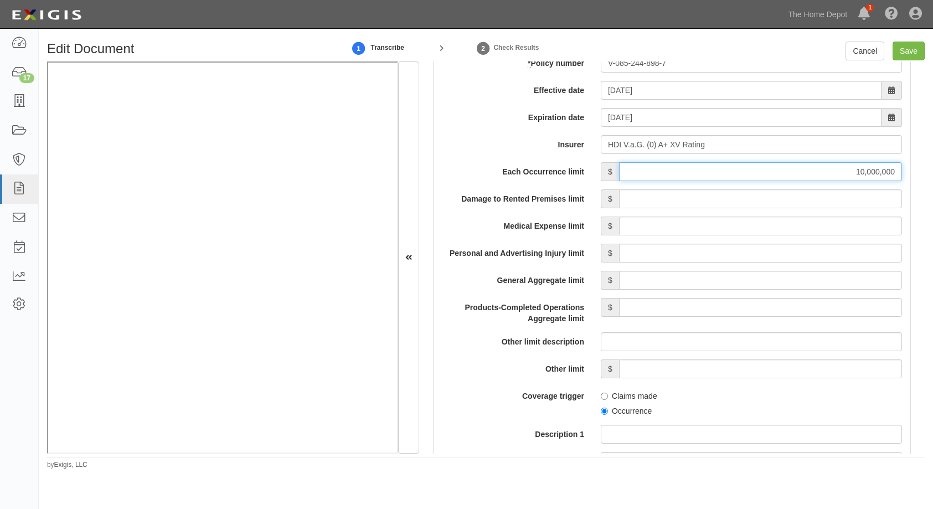
scroll to position [886, 0]
type input "10,000,000"
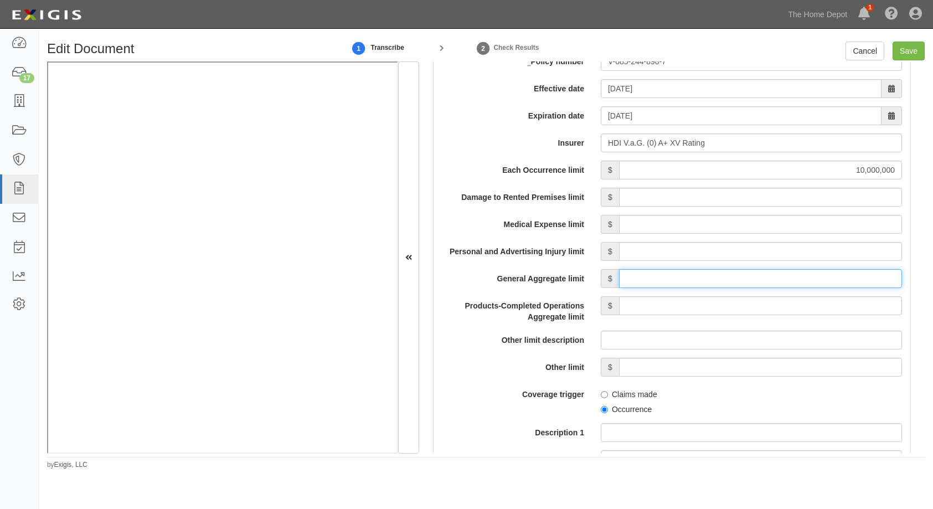
click at [687, 281] on input "General Aggregate limit" at bounding box center [760, 278] width 283 height 19
type input "30,000,000"
click at [584, 326] on div "Each Occurrence limit $ 10,000,000 Damage to Rented Premises limit $ Medical Ex…" at bounding box center [672, 427] width 460 height 533
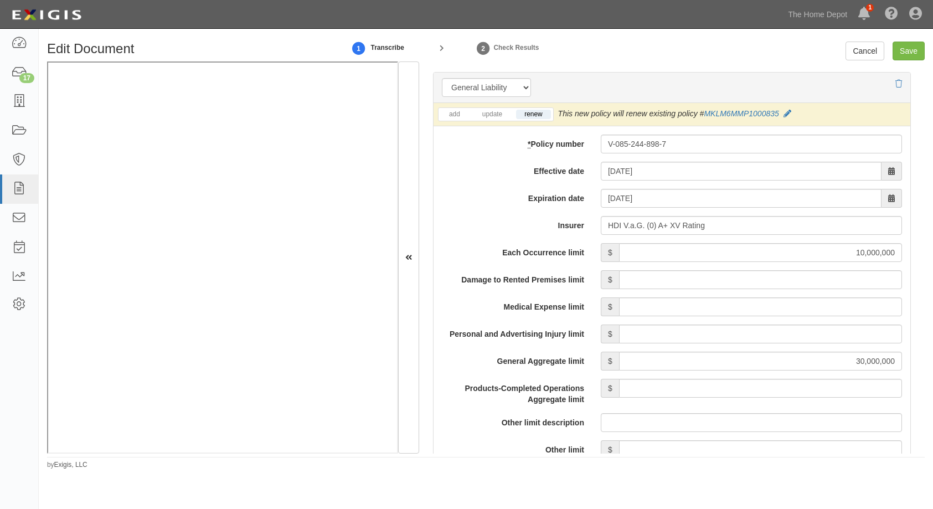
scroll to position [831, 0]
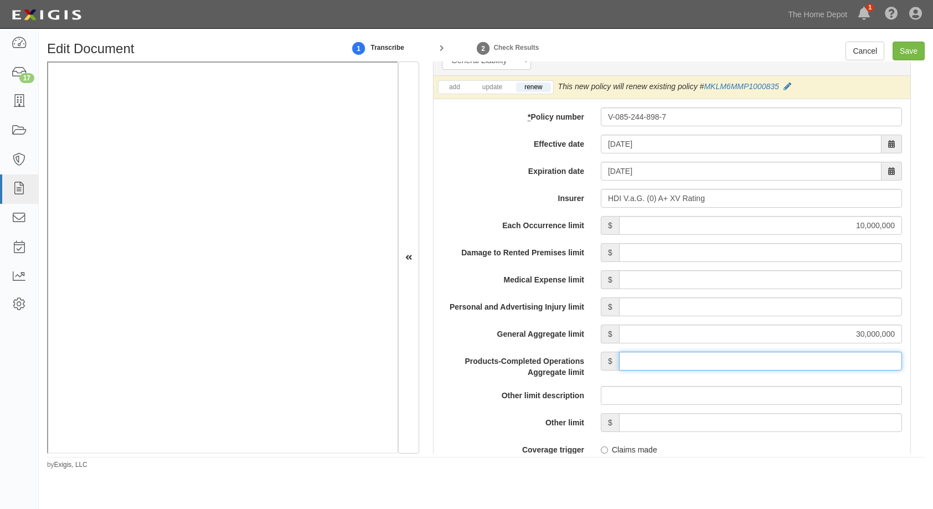
click at [792, 362] on input "Products-Completed Operations Aggregate limit" at bounding box center [760, 361] width 283 height 19
click at [470, 426] on label "Other limit" at bounding box center [513, 420] width 159 height 15
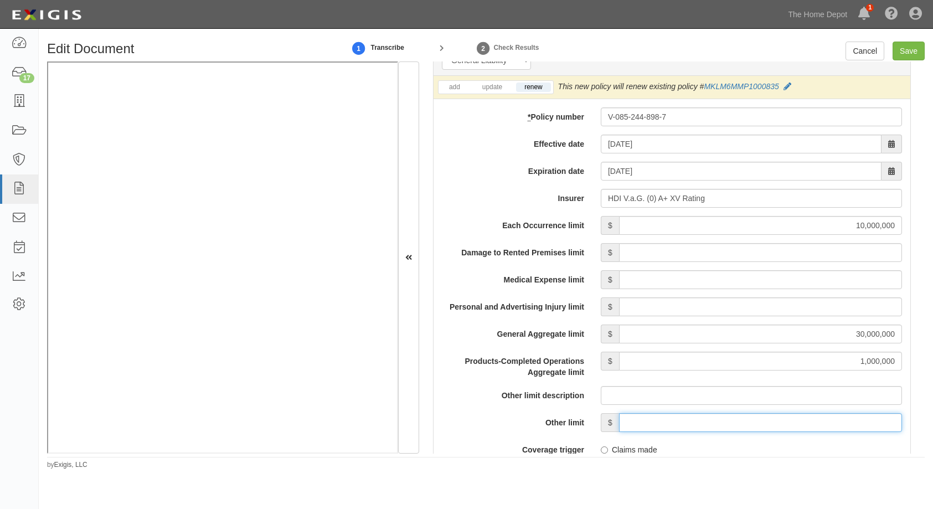
click at [619, 426] on input "Other limit" at bounding box center [760, 422] width 283 height 19
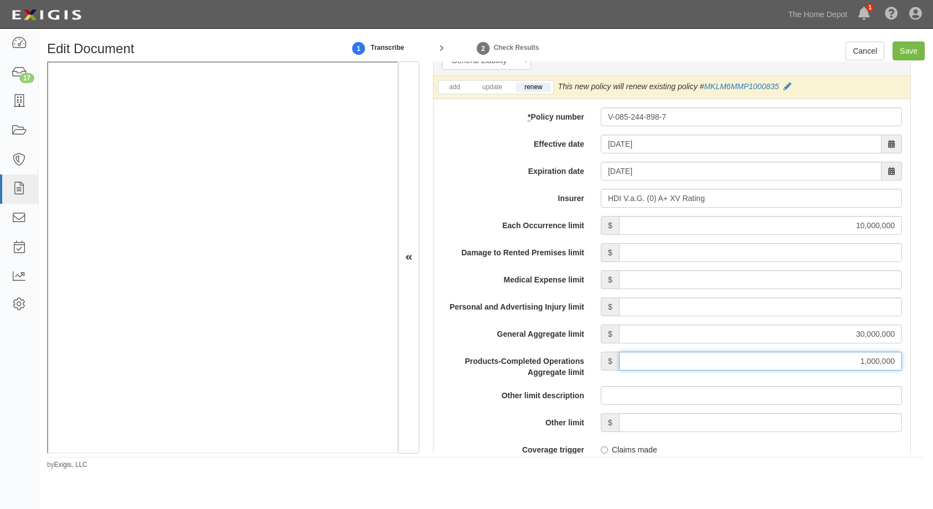
click at [832, 362] on input "1,000,000" at bounding box center [760, 361] width 283 height 19
drag, startPoint x: 832, startPoint y: 362, endPoint x: 897, endPoint y: 359, distance: 64.9
click at [897, 359] on div "$ 1,000,000" at bounding box center [752, 361] width 318 height 19
type input "10,000,000"
click at [437, 407] on div "add update renew This new policy will be added This new policy will update exis…" at bounding box center [672, 421] width 477 height 690
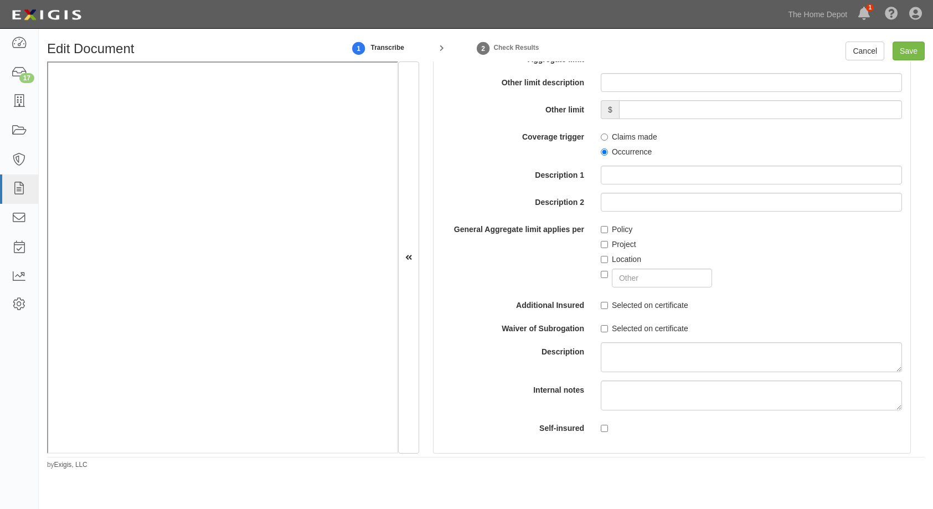
scroll to position [1163, 0]
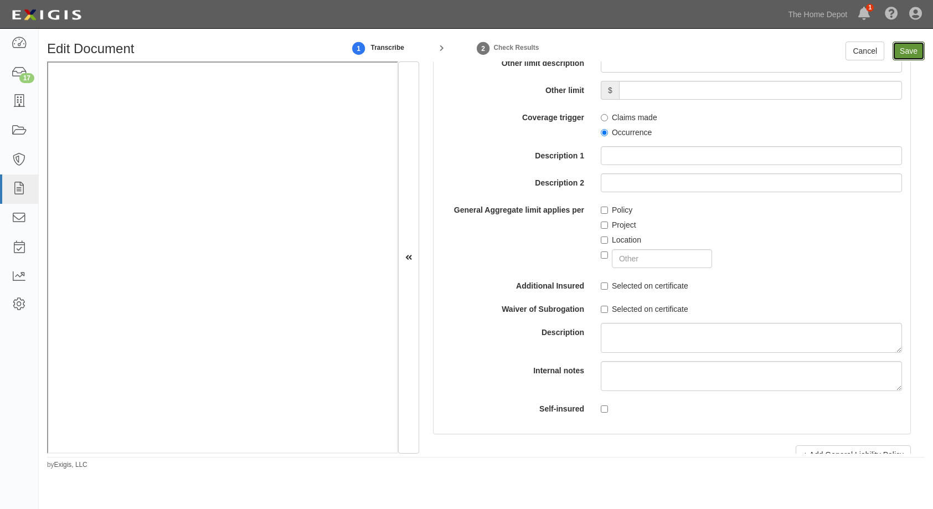
click at [913, 56] on input "Save" at bounding box center [909, 51] width 32 height 19
type input "10000000"
type input "30000000"
type input "10000000"
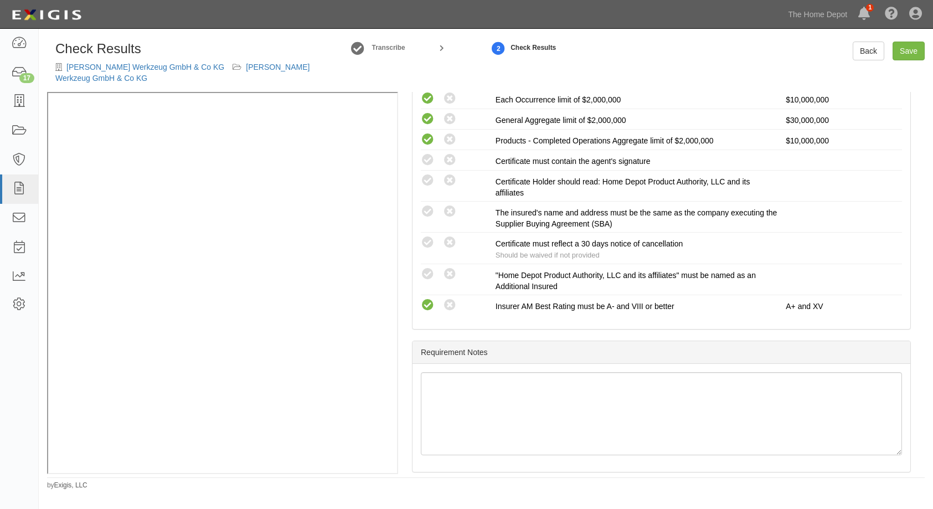
scroll to position [277, 0]
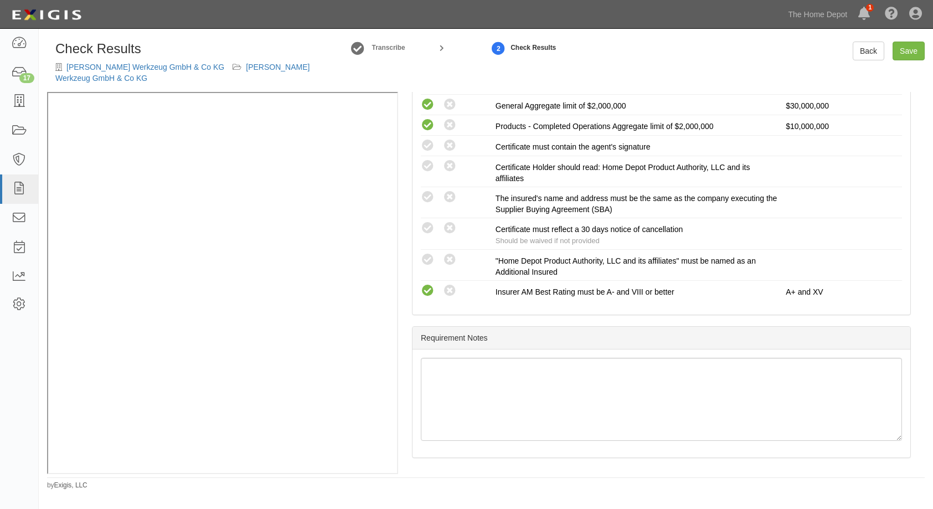
click at [428, 139] on icon at bounding box center [428, 146] width 14 height 14
radio input "true"
click at [428, 160] on icon at bounding box center [428, 167] width 14 height 14
radio input "true"
click at [425, 191] on icon at bounding box center [428, 198] width 14 height 14
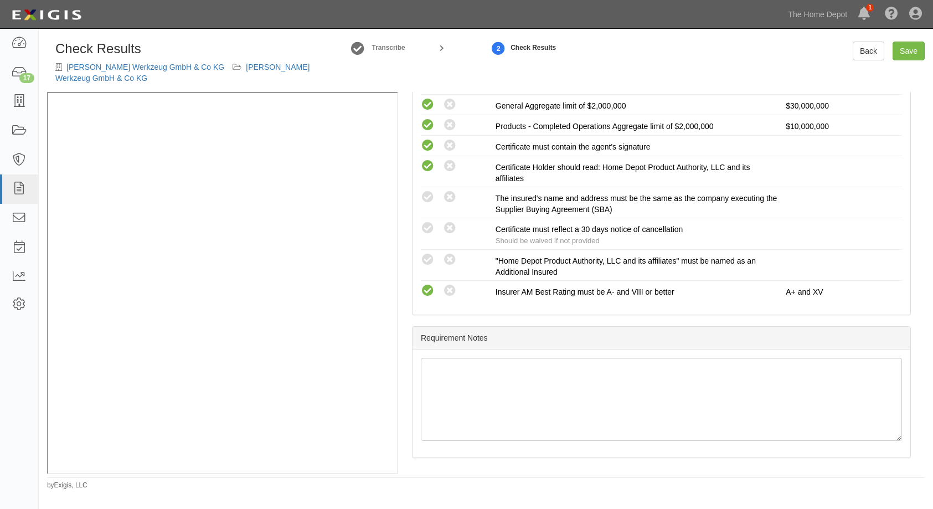
radio input "true"
click at [431, 253] on icon at bounding box center [428, 260] width 14 height 14
radio input "true"
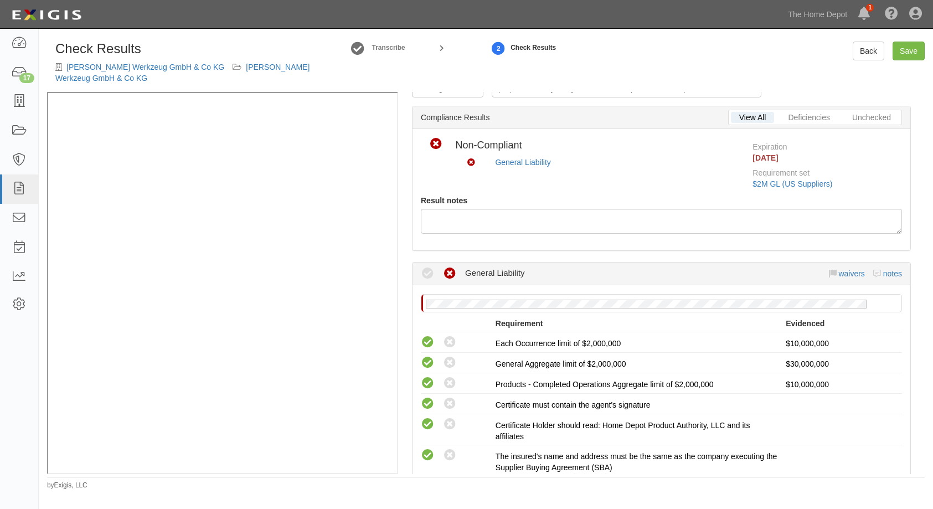
scroll to position [0, 0]
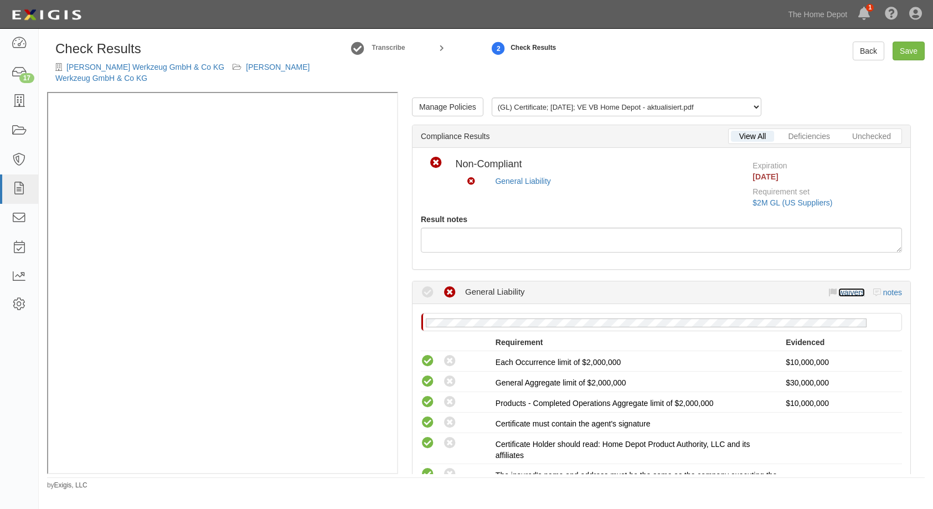
click at [845, 288] on link "waivers" at bounding box center [852, 292] width 26 height 9
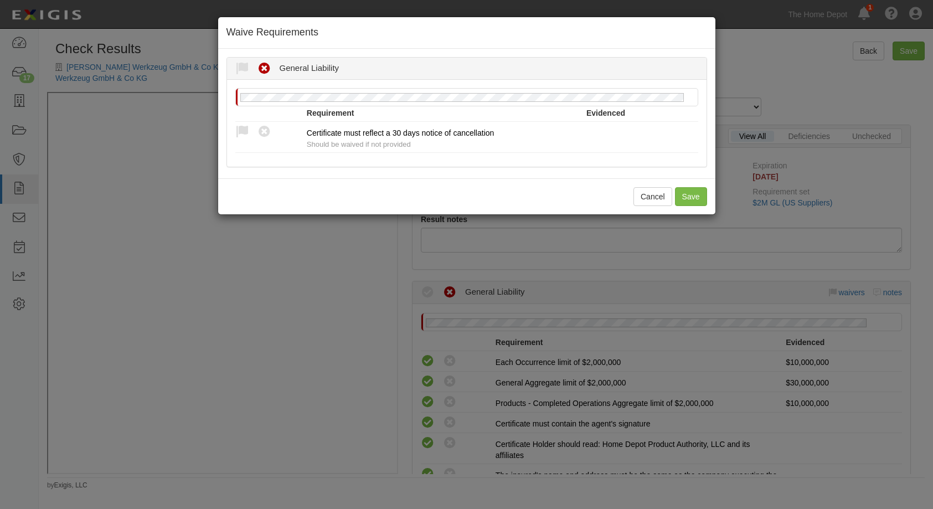
click at [246, 129] on icon at bounding box center [242, 132] width 14 height 14
radio input "true"
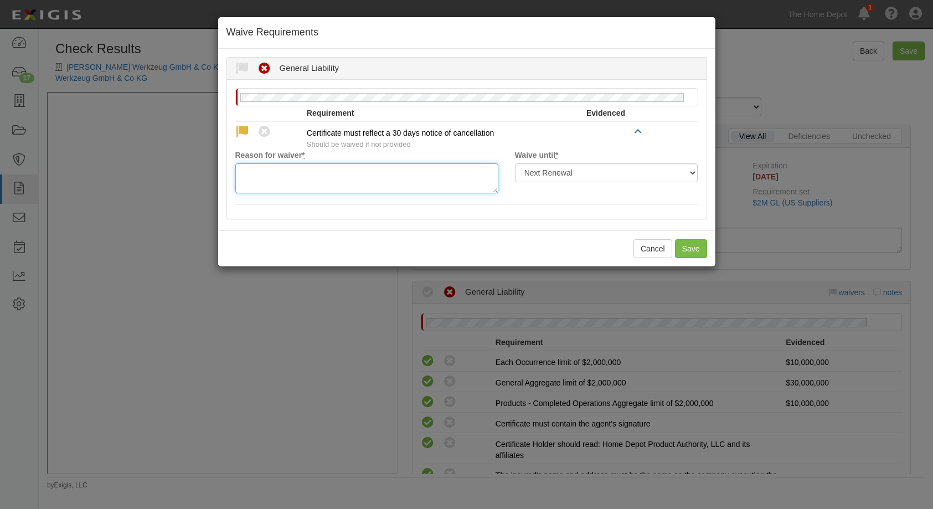
drag, startPoint x: 268, startPoint y: 175, endPoint x: 282, endPoint y: 167, distance: 16.4
click at [269, 174] on textarea "Reason for waiver *" at bounding box center [366, 178] width 263 height 30
type textarea "waived per client"
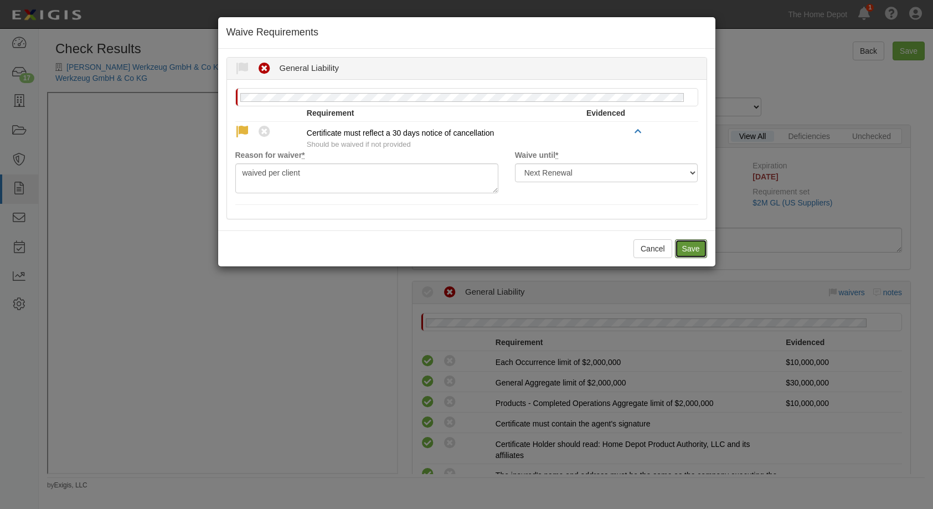
click at [695, 243] on button "Save" at bounding box center [691, 248] width 32 height 19
radio input "true"
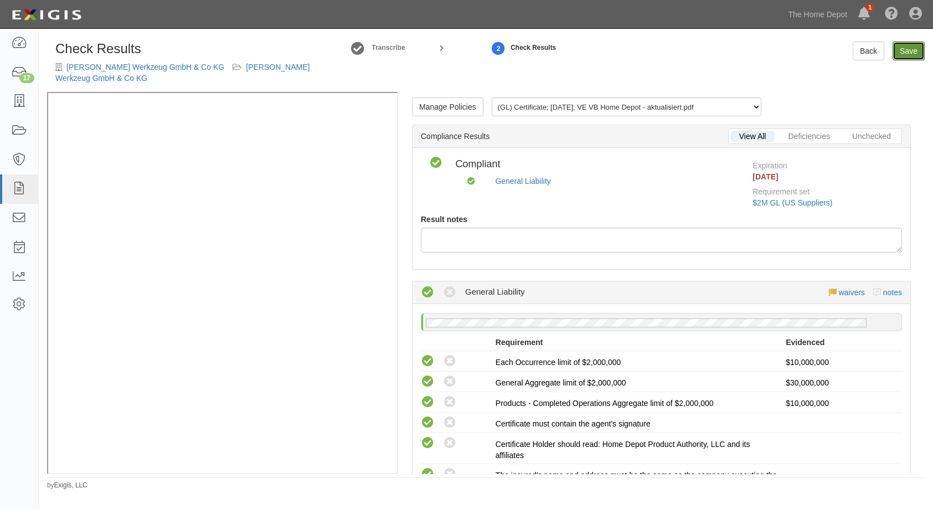
click at [907, 52] on link "Save" at bounding box center [909, 51] width 32 height 19
radio input "true"
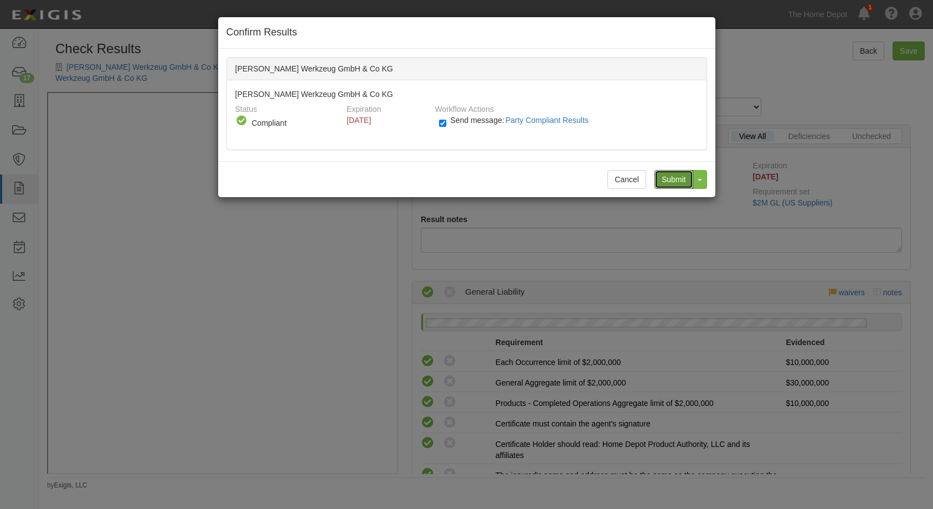
click at [675, 178] on input "Submit" at bounding box center [674, 179] width 39 height 19
